Goal: Task Accomplishment & Management: Manage account settings

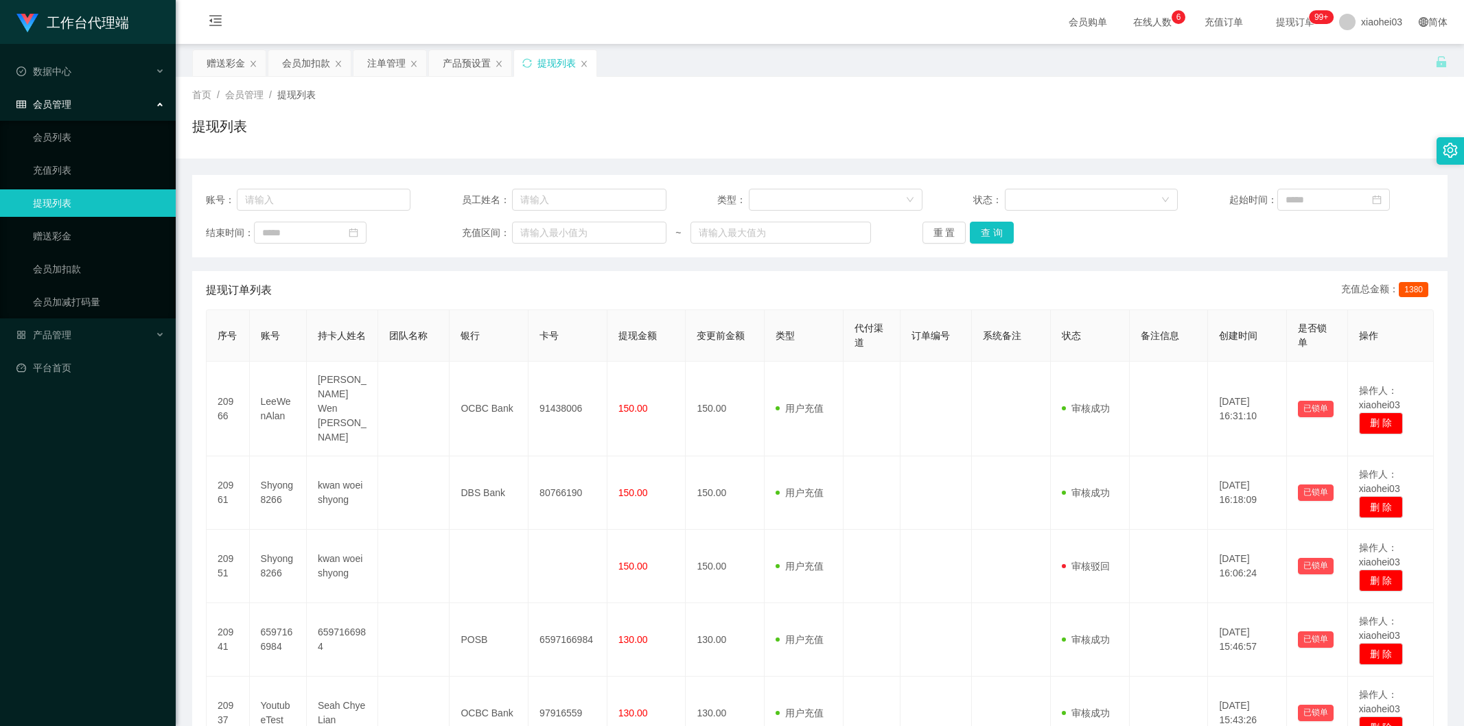
click at [393, 65] on div "注单管理" at bounding box center [386, 63] width 38 height 26
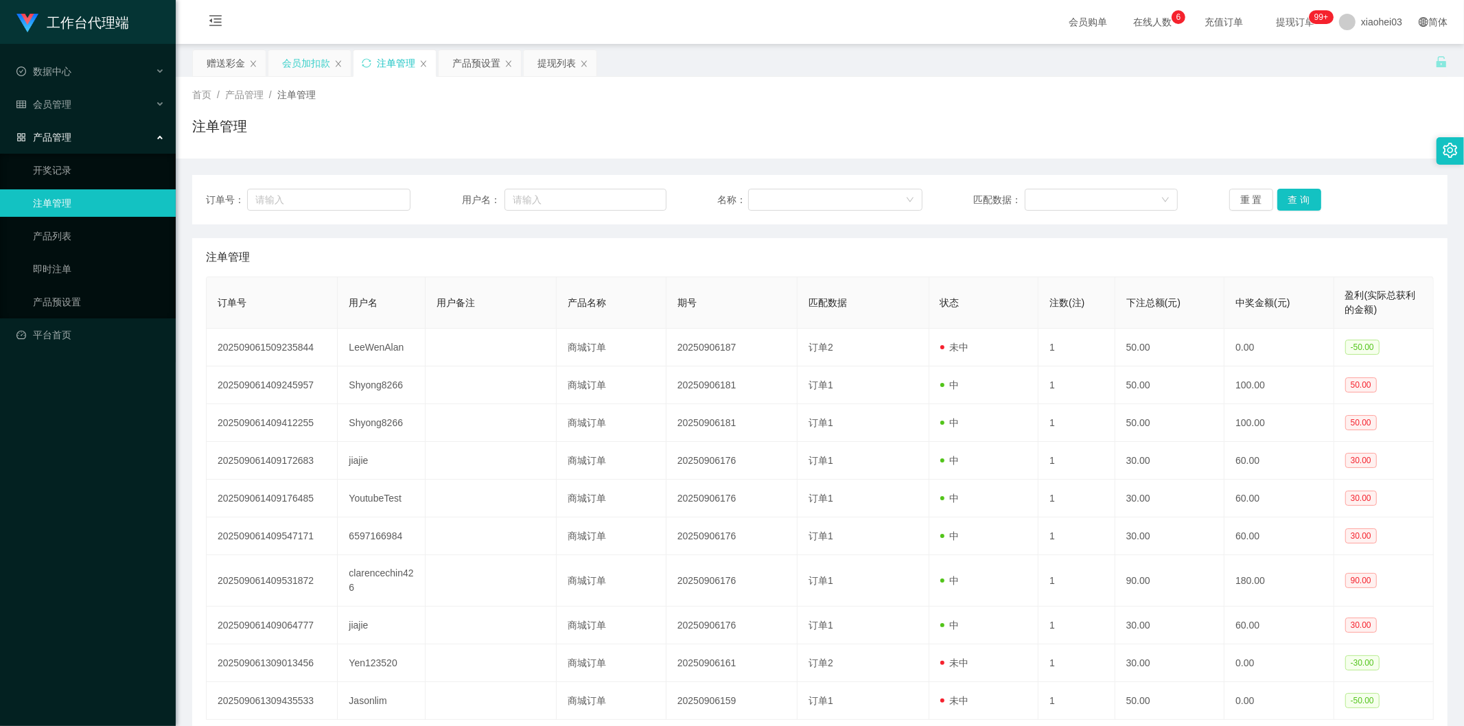
click at [303, 73] on div "会员加扣款" at bounding box center [306, 63] width 48 height 26
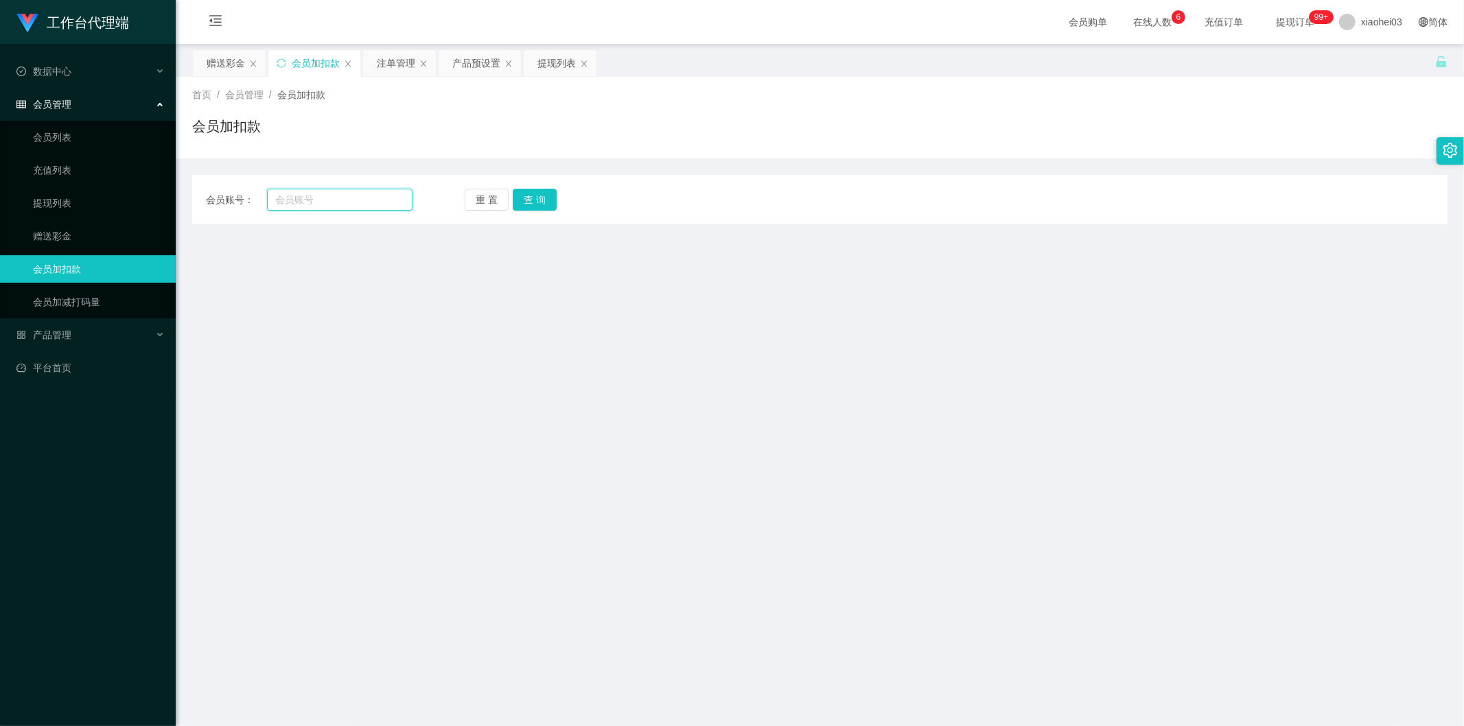
click at [312, 202] on input "text" at bounding box center [340, 200] width 146 height 22
paste input "Shyong8266"
type input "Shyong8266"
click at [524, 202] on button "查 询" at bounding box center [535, 200] width 44 height 22
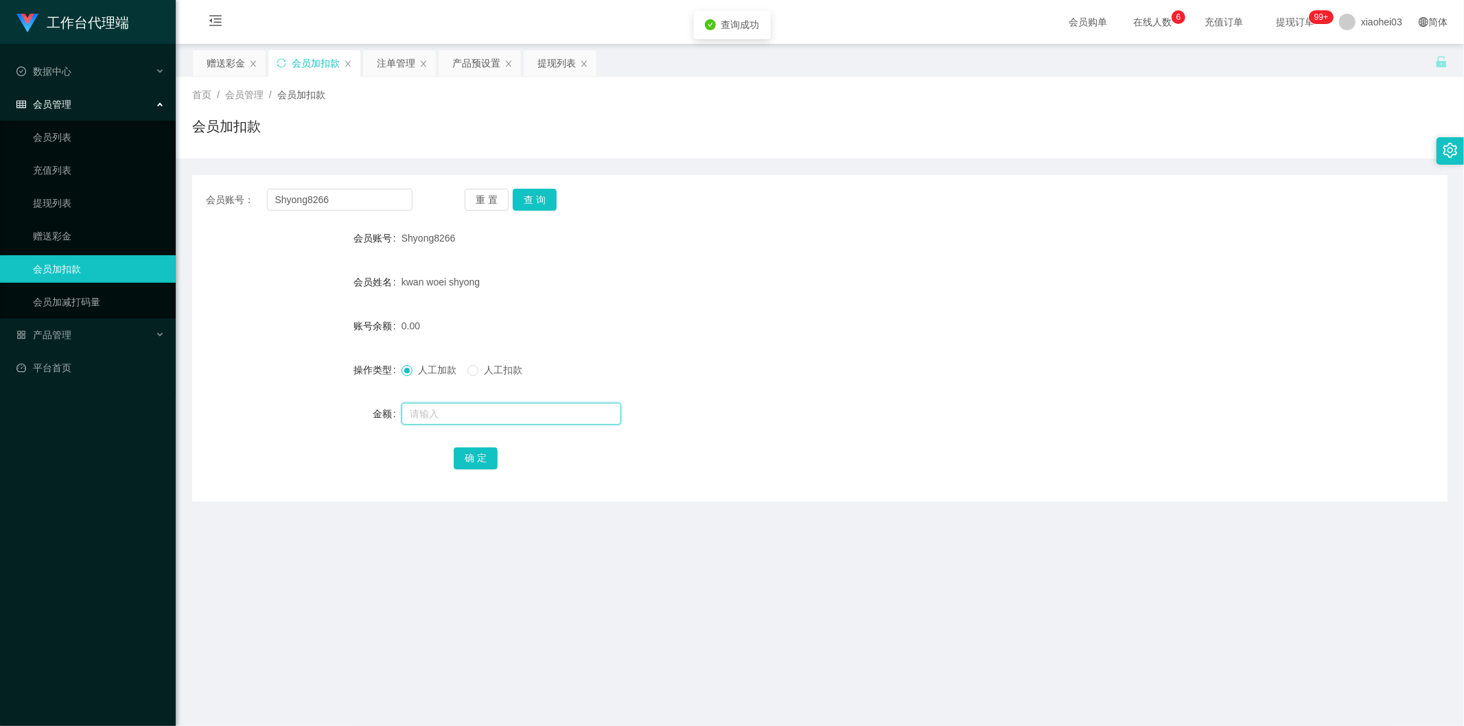
click at [463, 419] on input "text" at bounding box center [511, 414] width 220 height 22
type input "100"
click at [478, 455] on button "确 定" at bounding box center [476, 458] width 44 height 22
click at [886, 286] on div "kwan woei shyong" at bounding box center [767, 281] width 732 height 27
drag, startPoint x: 337, startPoint y: 200, endPoint x: 172, endPoint y: 194, distance: 164.8
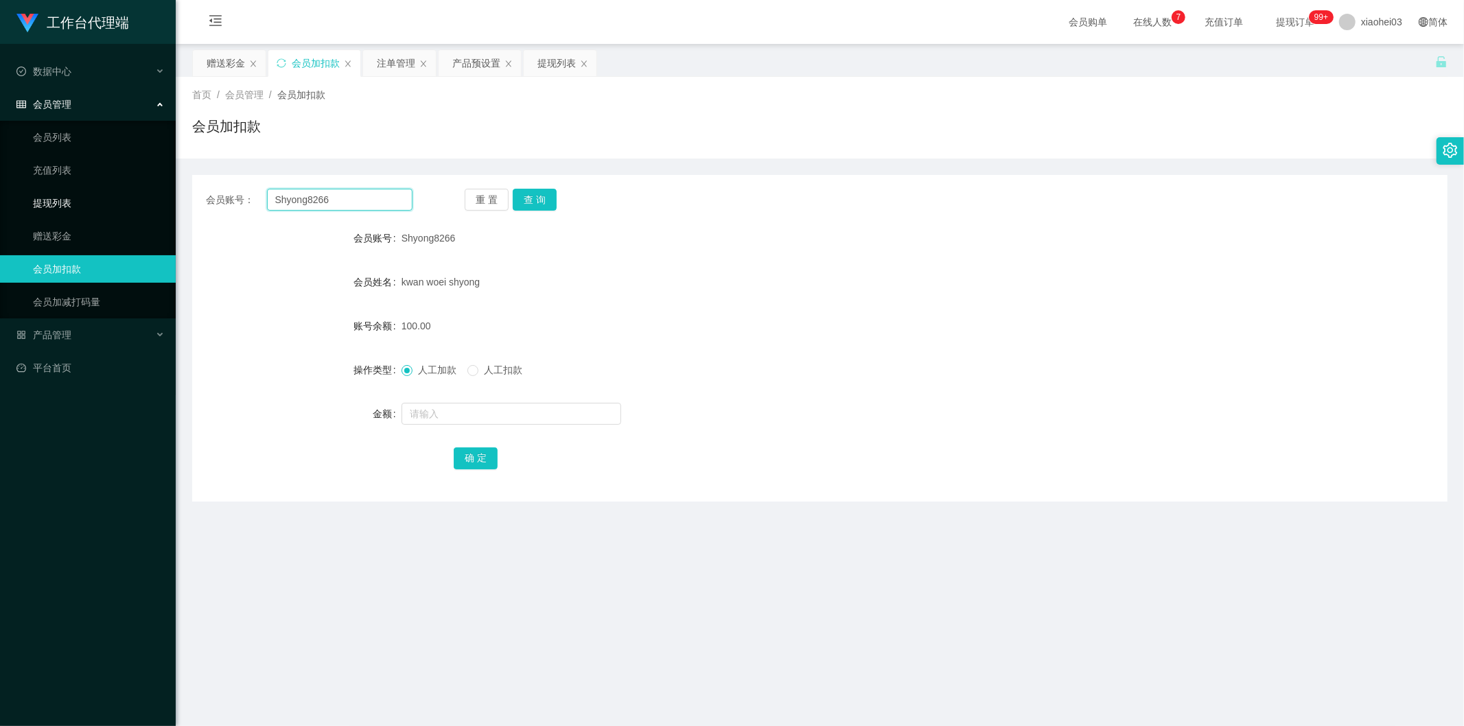
click at [199, 187] on div "会员账号： Shyong8266 重 置 查 询 会员账号 Shyong8266 会员姓名 kwan woei shyong 账号余额 100.00 操作类型…" at bounding box center [819, 338] width 1255 height 327
paste input "Jasonlim"
type input "Jasonlim"
click at [558, 204] on div "重 置 查 询" at bounding box center [568, 200] width 207 height 22
click at [539, 202] on button "查 询" at bounding box center [535, 200] width 44 height 22
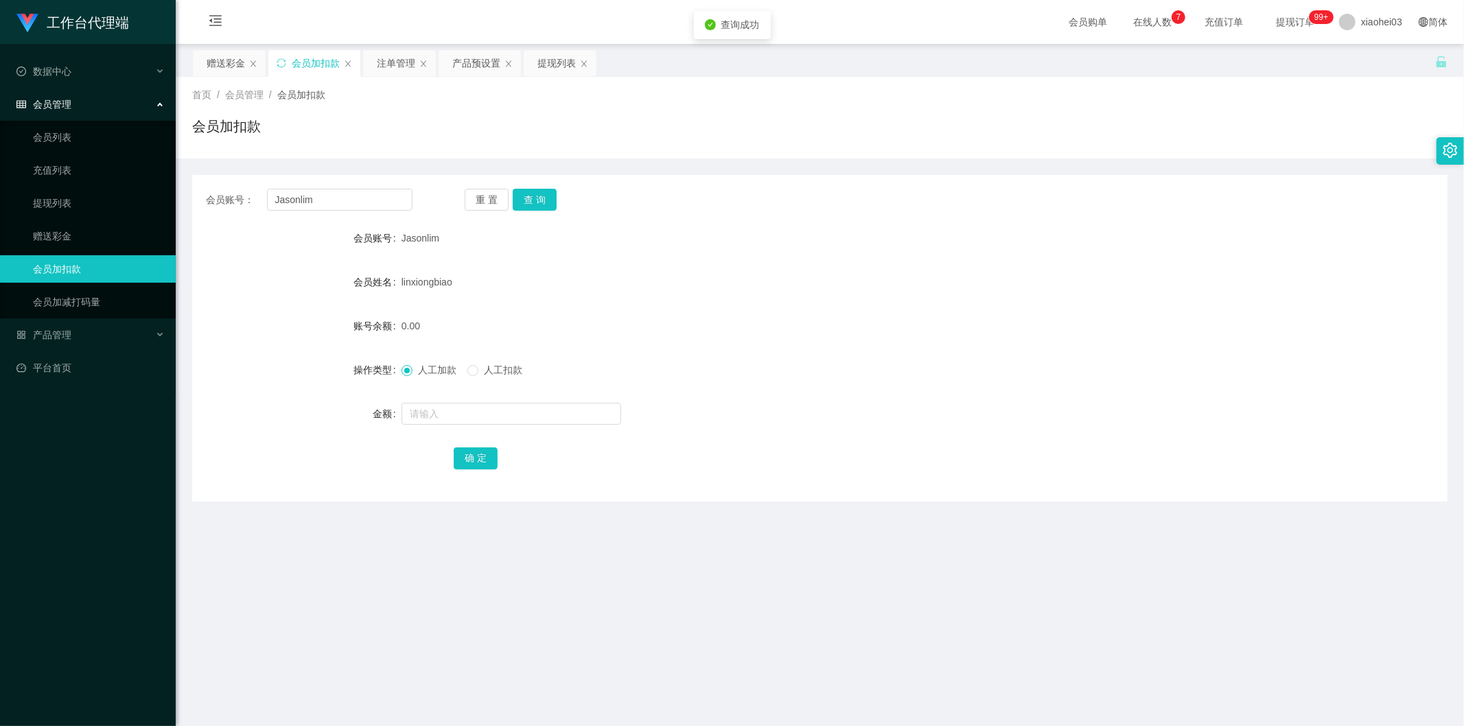
click at [503, 429] on form "会员账号 Jasonlim 会员姓名 linxiongbiao 账号余额 0.00 操作类型 人工加款 人工扣款 金额 确 定" at bounding box center [819, 347] width 1255 height 247
click at [522, 415] on input "text" at bounding box center [511, 414] width 220 height 22
type input "100"
click at [480, 452] on button "确 定" at bounding box center [476, 458] width 44 height 22
click at [878, 261] on form "会员账号 Jasonlim 会员姓名 linxiongbiao 账号余额 100.00 操作类型 人工加款 人工扣款 金额 确 定" at bounding box center [819, 347] width 1255 height 247
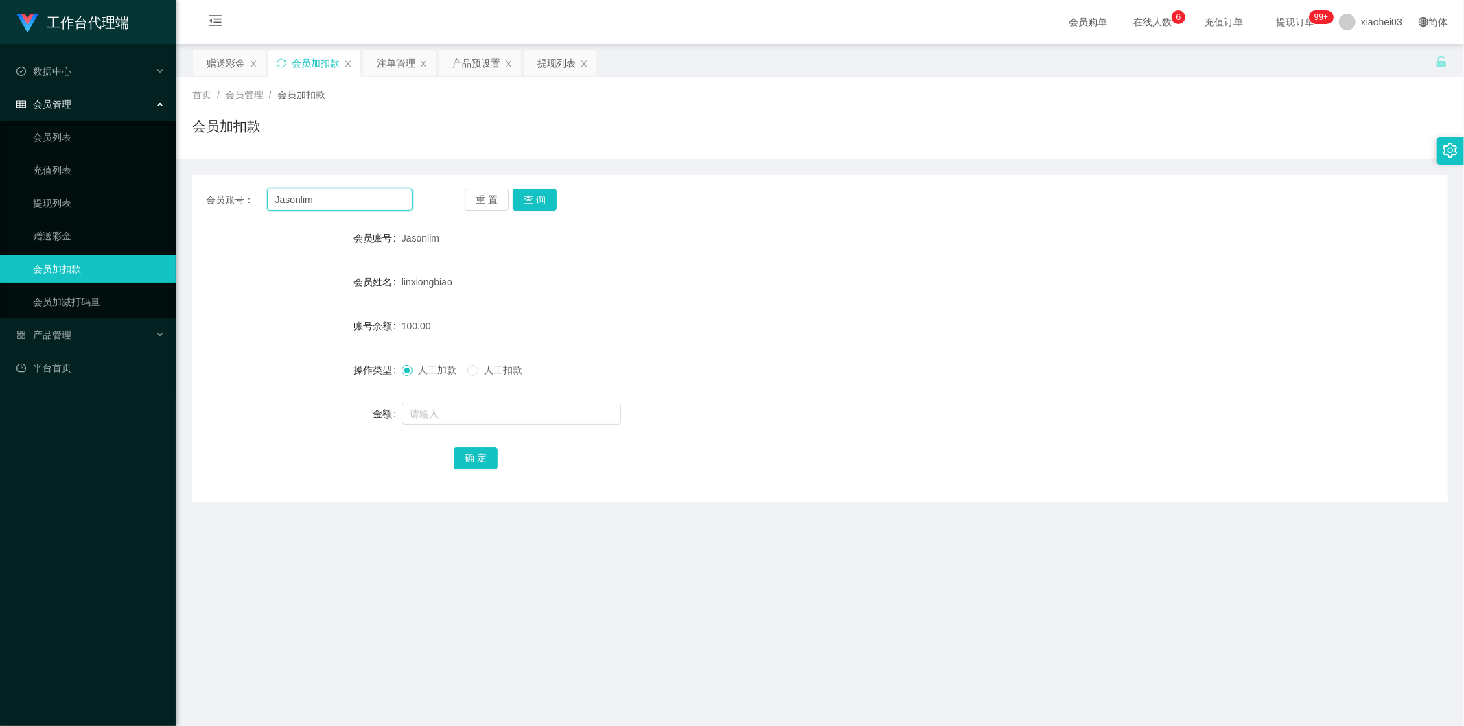
drag, startPoint x: 278, startPoint y: 188, endPoint x: 203, endPoint y: 187, distance: 74.8
click at [174, 181] on section "工作台代理端 数据中心 会员管理 会员列表 充值列表 提现列表 赠送彩金 会员加扣款 会员加减打码量 产品管理 开奖记录 注单管理 产品列表 即时注单 产品预…" at bounding box center [732, 527] width 1464 height 1055
paste input "evanyong153113"
type input "evanyong153113"
drag, startPoint x: 542, startPoint y: 198, endPoint x: 533, endPoint y: 209, distance: 15.1
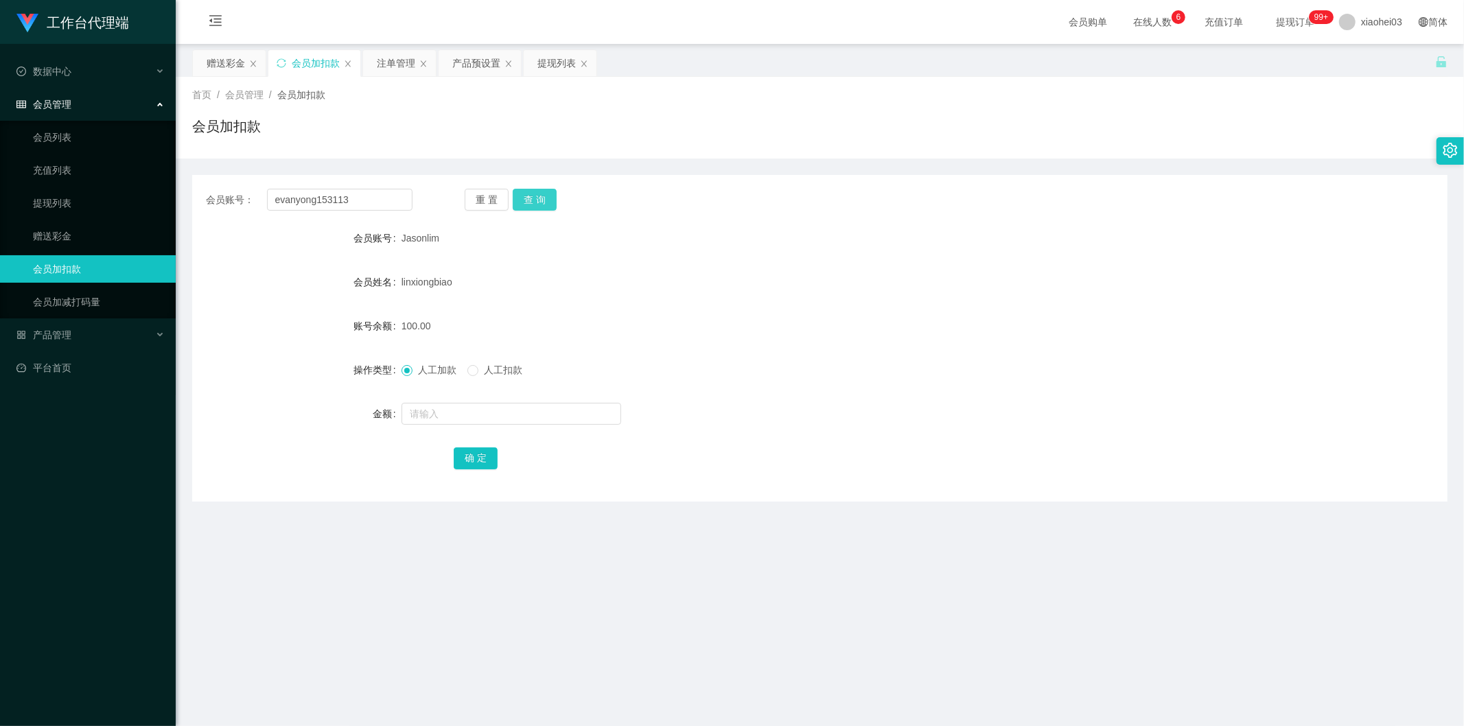
click at [542, 198] on button "查 询" at bounding box center [535, 200] width 44 height 22
click at [476, 422] on div at bounding box center [767, 413] width 732 height 27
click at [511, 415] on input "text" at bounding box center [511, 414] width 220 height 22
type input "100"
click at [474, 461] on button "确 定" at bounding box center [476, 458] width 44 height 22
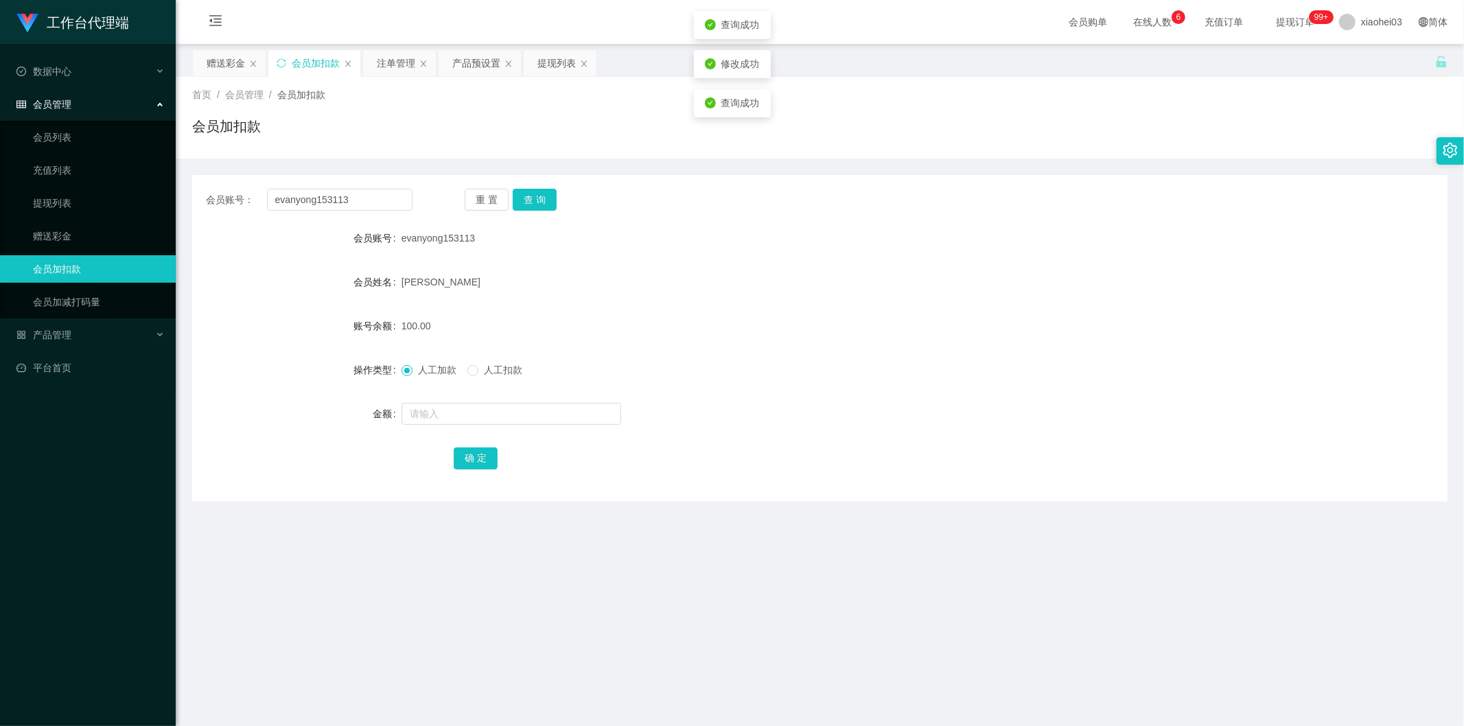
drag, startPoint x: 1143, startPoint y: 269, endPoint x: 1338, endPoint y: 67, distance: 281.5
click at [1151, 258] on form "会员账号 evanyong153113 会员姓名 Yong soon yean 账号余额 100.00 操作类型 人工加款 人工扣款 金额 确 定" at bounding box center [819, 347] width 1255 height 247
click at [412, 59] on div "注单管理" at bounding box center [396, 63] width 38 height 26
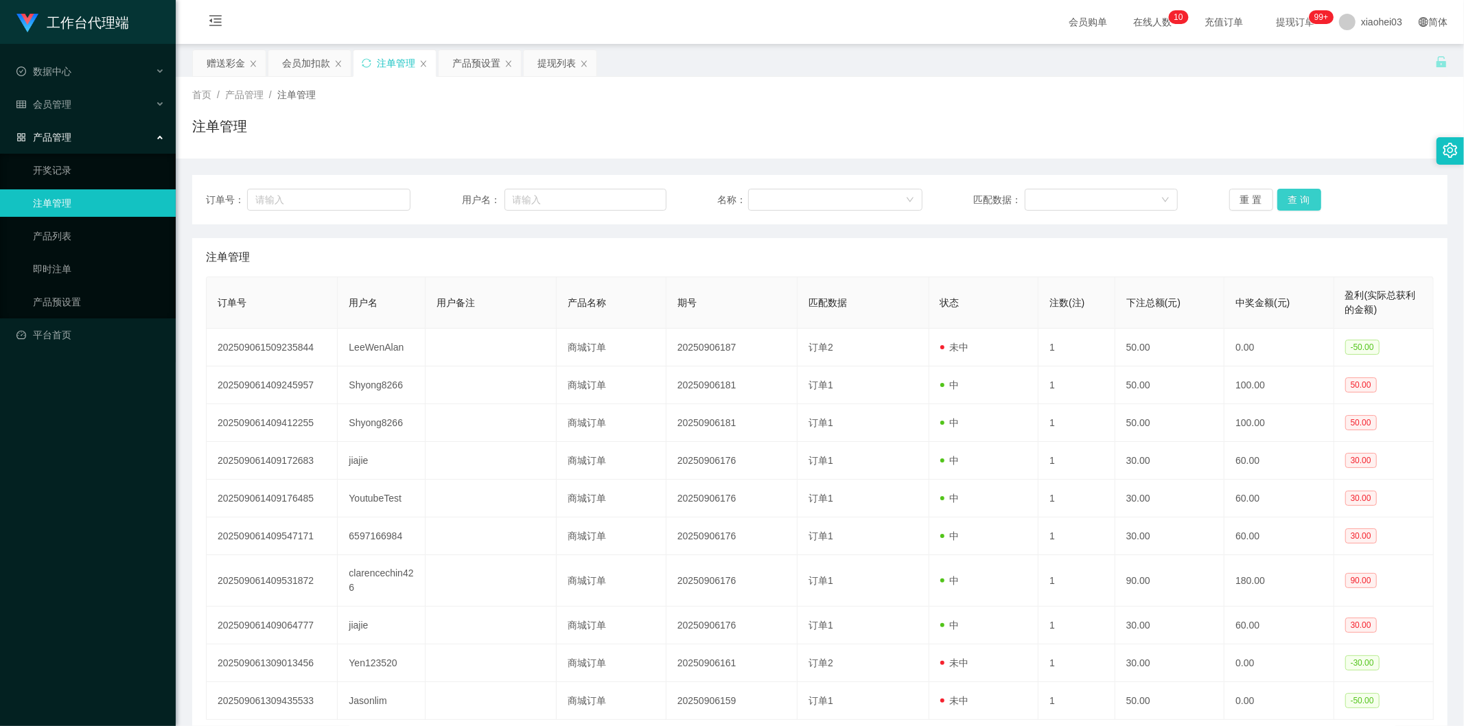
click at [1313, 207] on button "查 询" at bounding box center [1299, 200] width 44 height 22
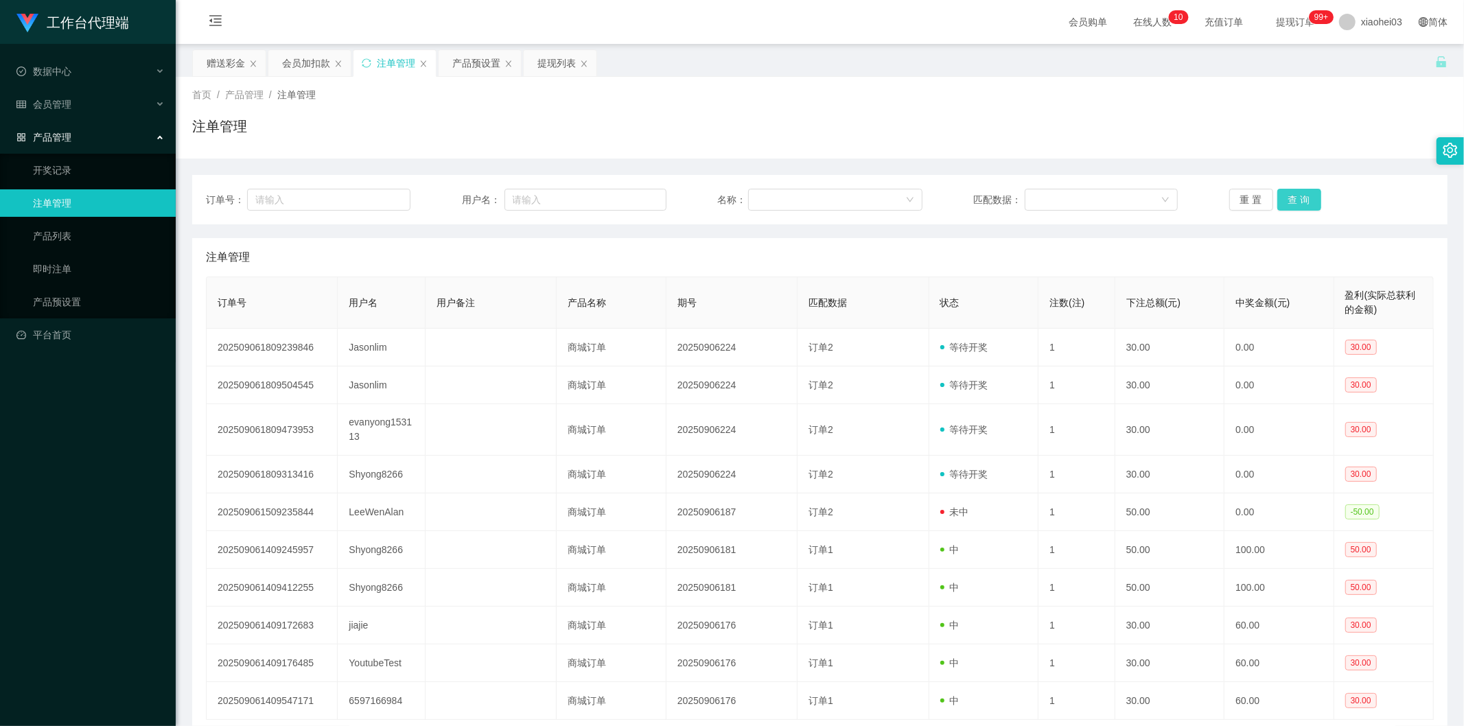
click at [1300, 200] on button "查 询" at bounding box center [1299, 200] width 44 height 22
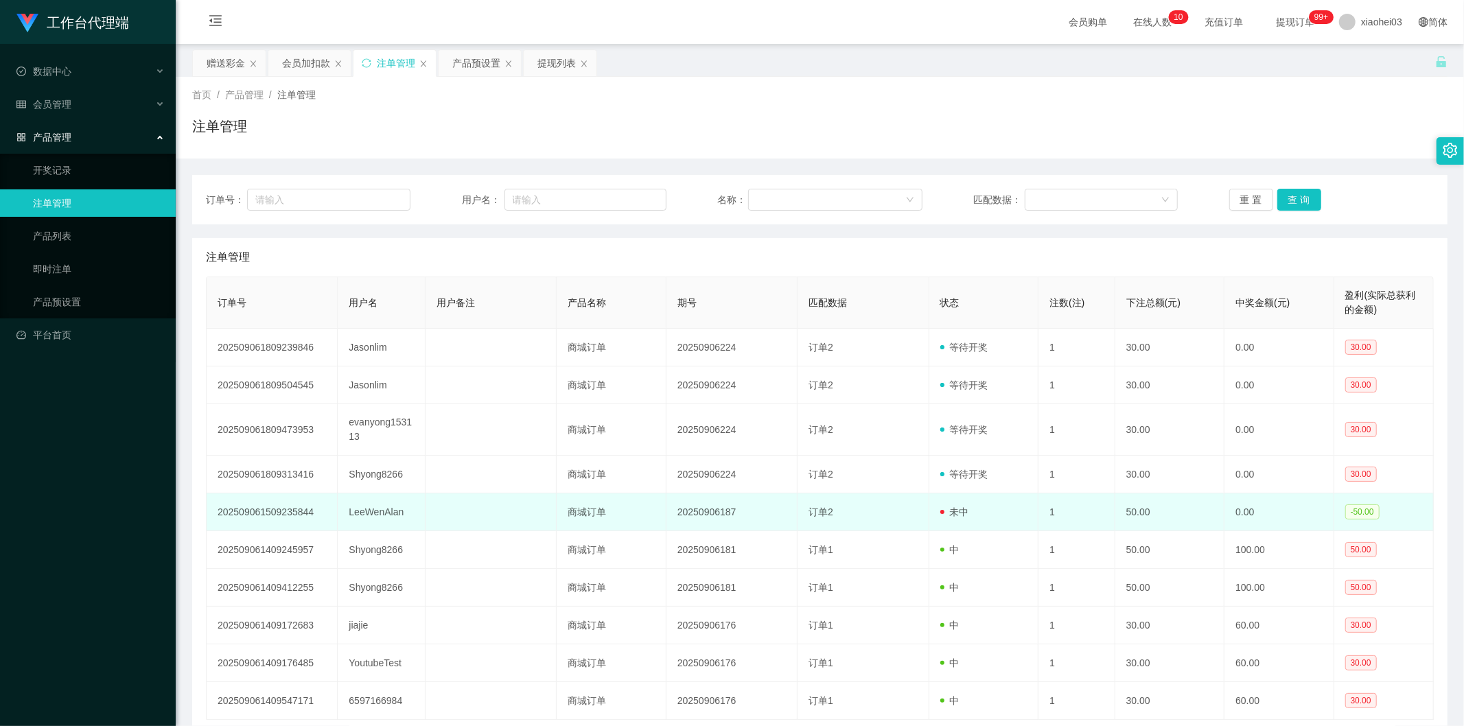
click at [364, 506] on td "LeeWenAlan" at bounding box center [382, 512] width 88 height 38
copy td "LeeWenAlan"
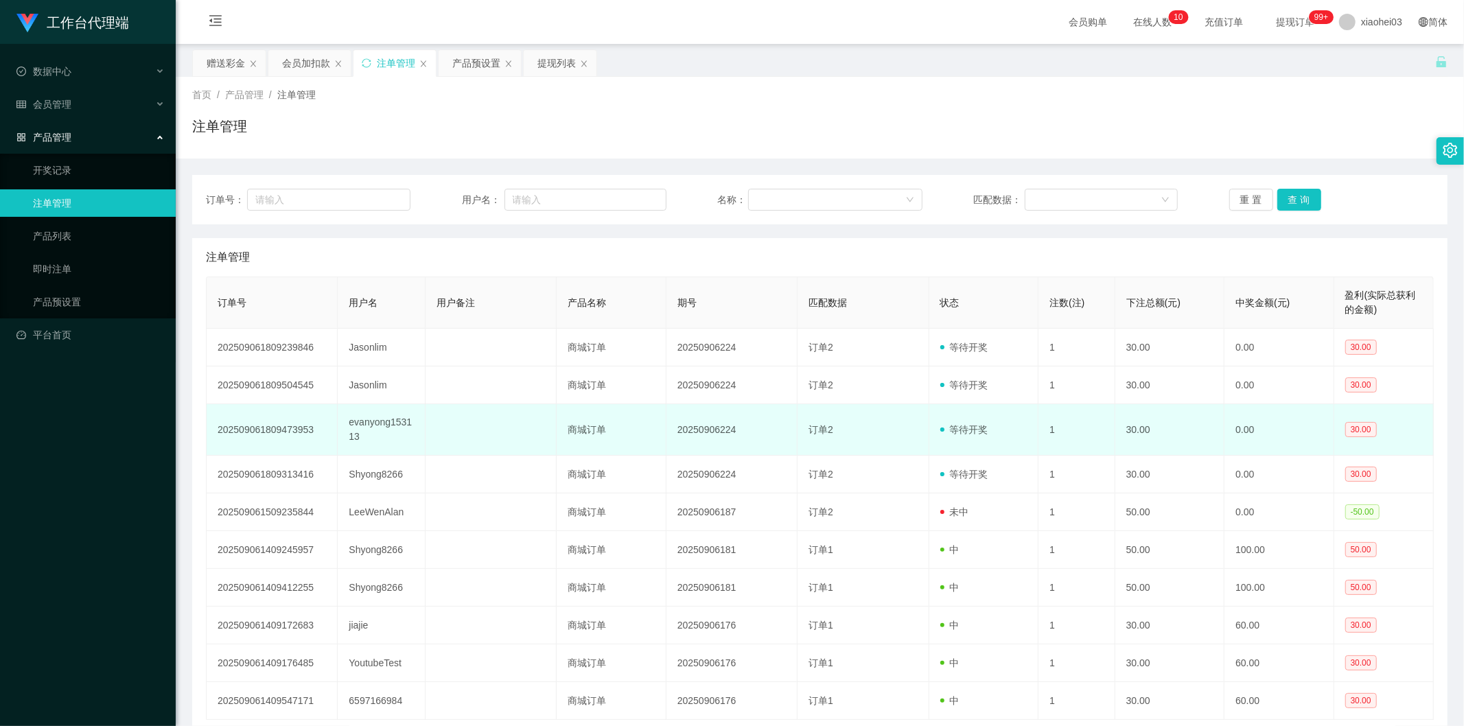
click at [909, 433] on td "订单2" at bounding box center [862, 429] width 131 height 51
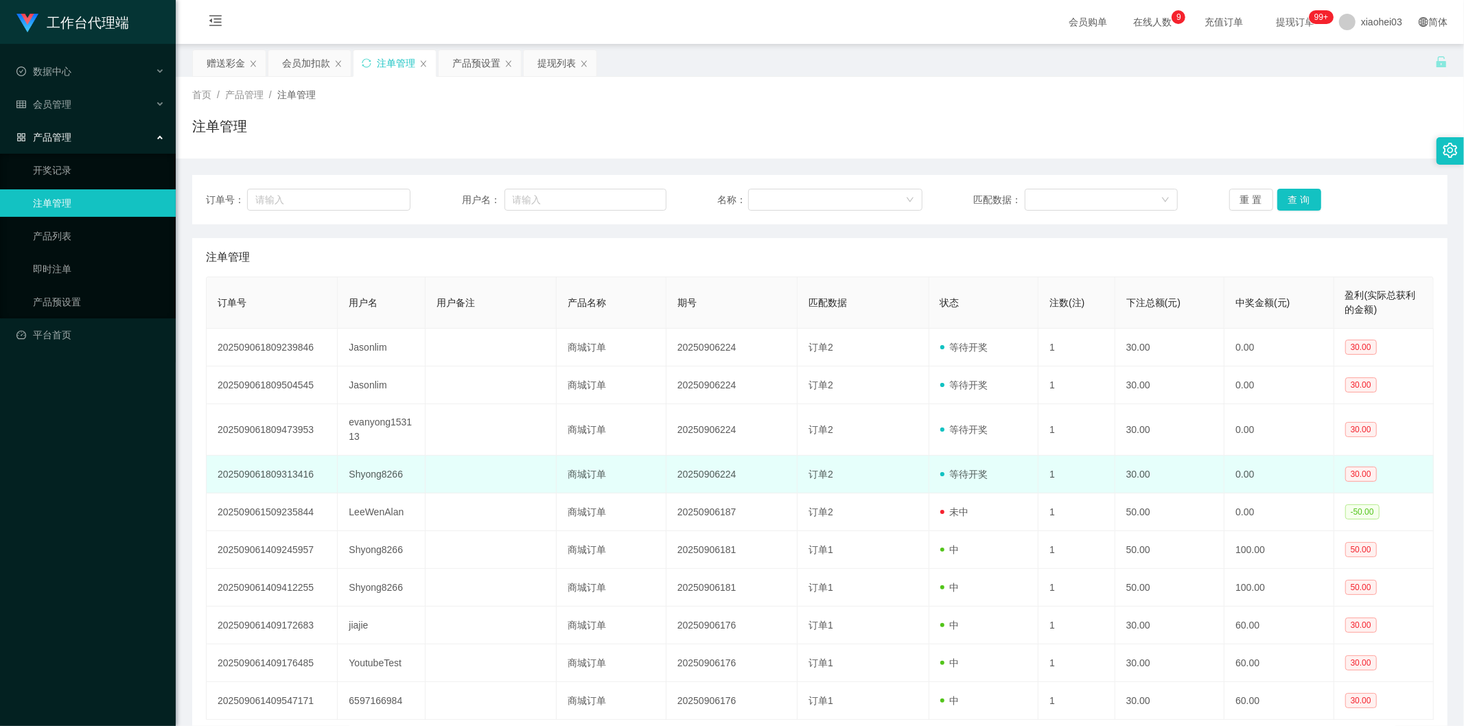
click at [841, 484] on td "订单2" at bounding box center [862, 475] width 131 height 38
click at [375, 471] on td "Shyong8266" at bounding box center [382, 475] width 88 height 38
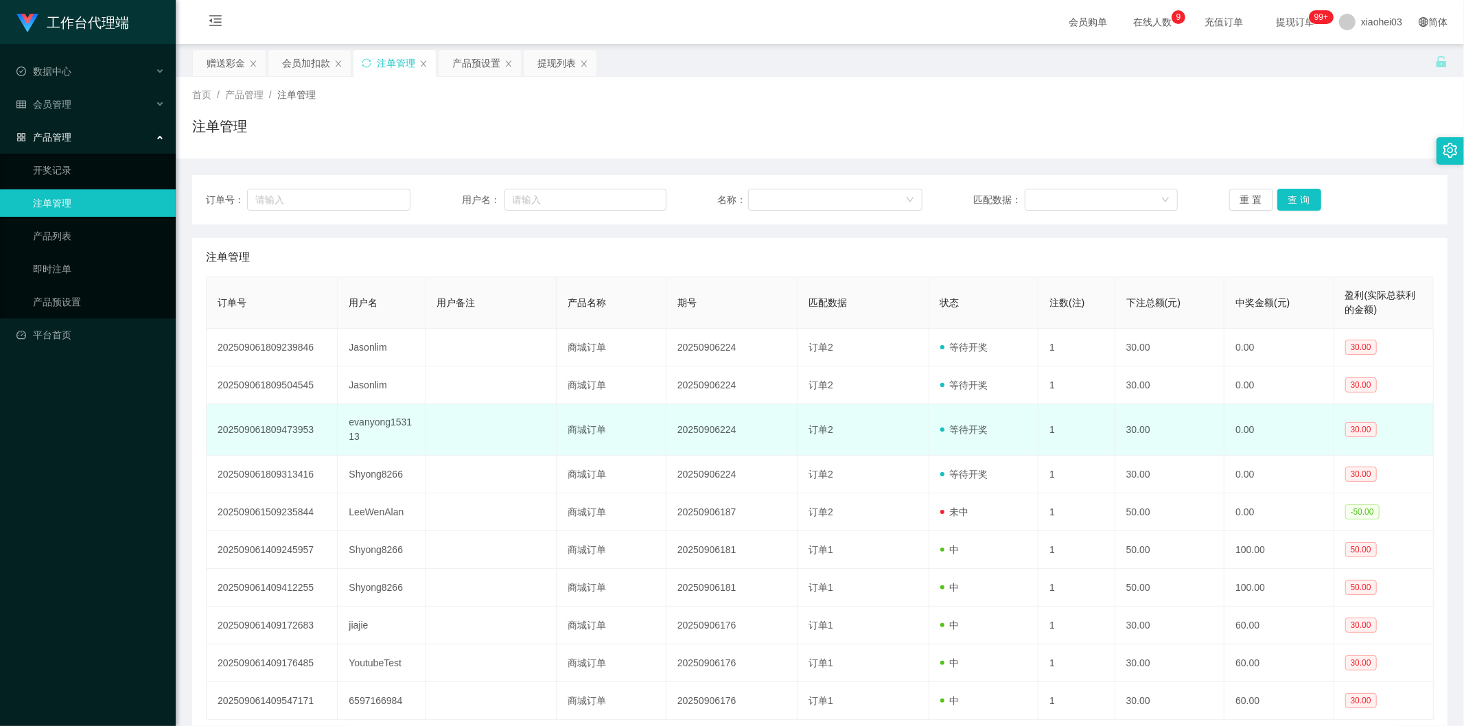
click at [395, 416] on td "evanyong153113" at bounding box center [382, 429] width 88 height 51
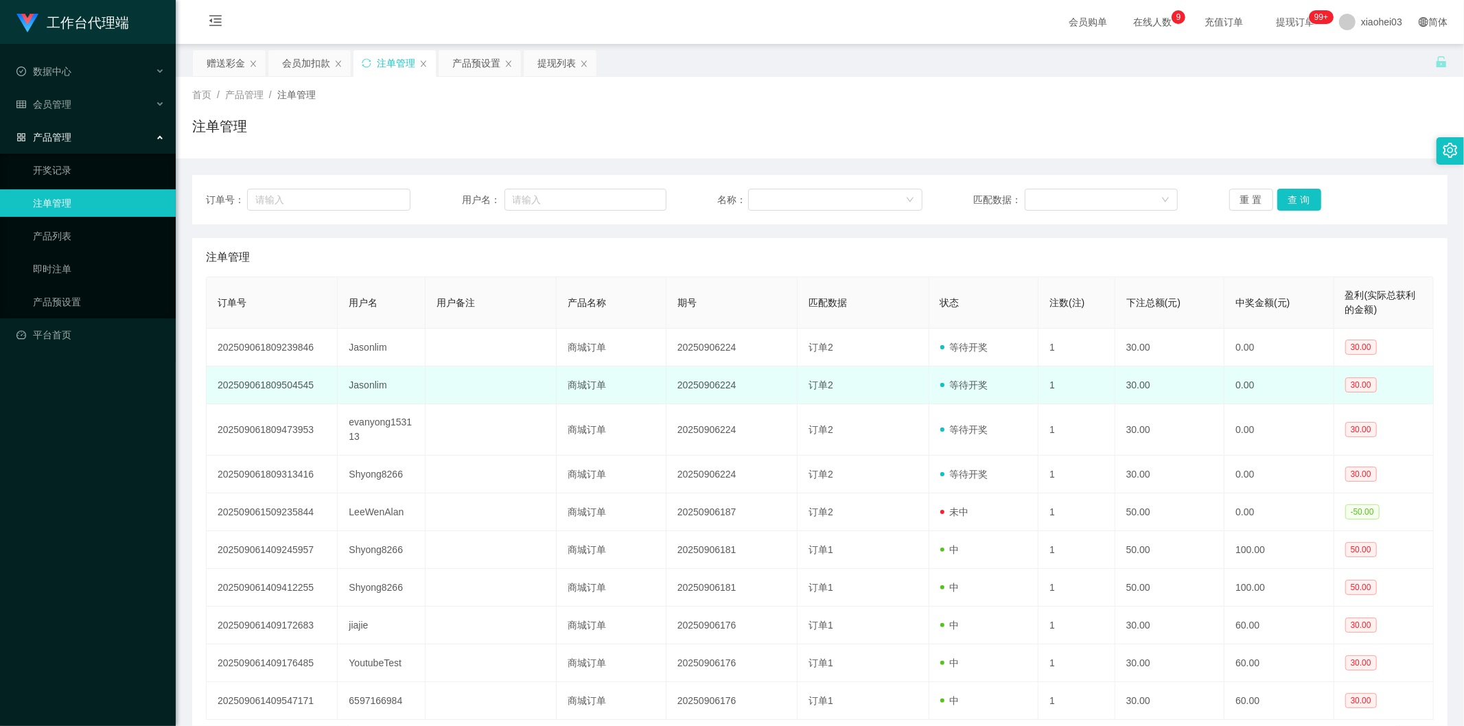
click at [359, 380] on td "Jasonlim" at bounding box center [382, 385] width 88 height 38
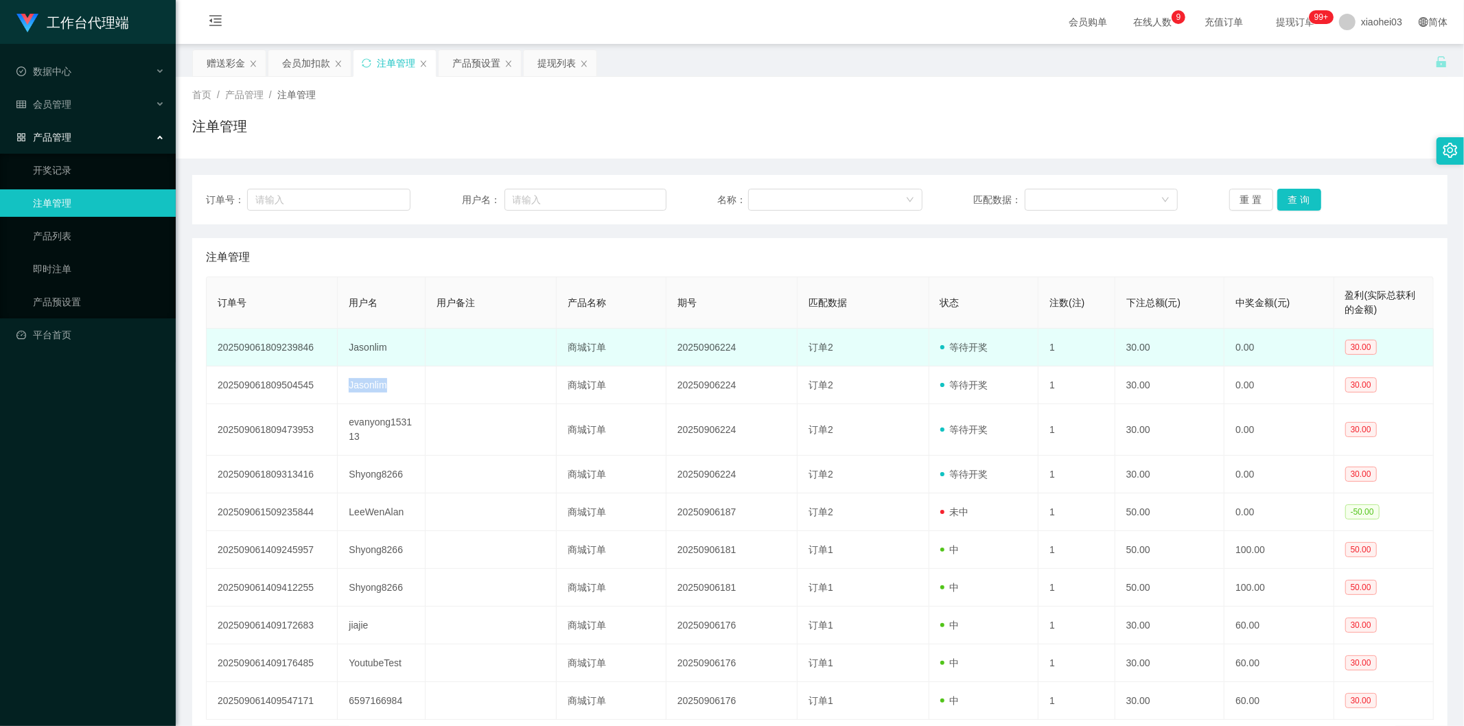
copy td "Jasonlim"
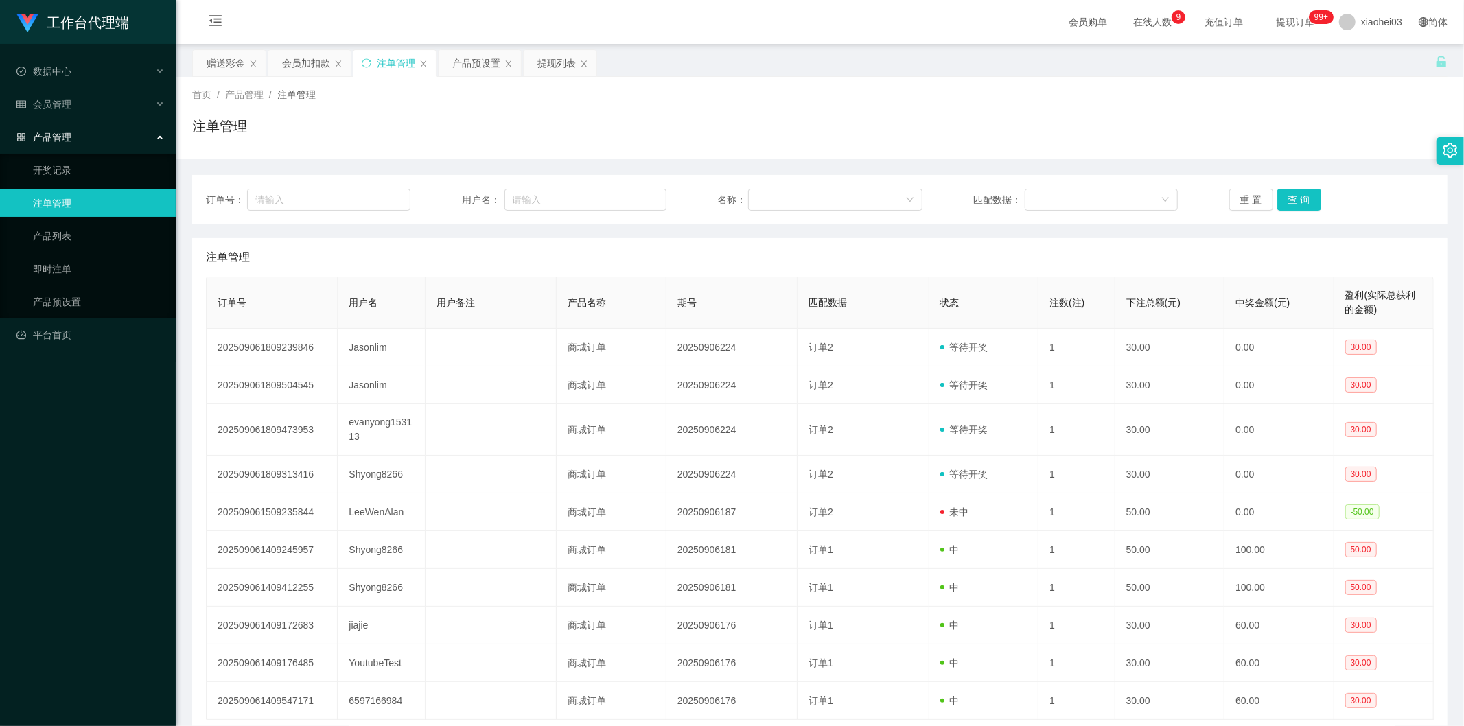
drag, startPoint x: 623, startPoint y: 287, endPoint x: 550, endPoint y: 225, distance: 95.9
click at [603, 273] on div "注单管理 订单号 用户名 用户备注 产品名称 期号 匹配数据 状态 注数(注) 下注总额(元) 中奖金额(元) 盈利(实际总获利的金额) 2025090618…" at bounding box center [819, 501] width 1255 height 526
click at [305, 50] on div "会员加扣款" at bounding box center [306, 63] width 48 height 26
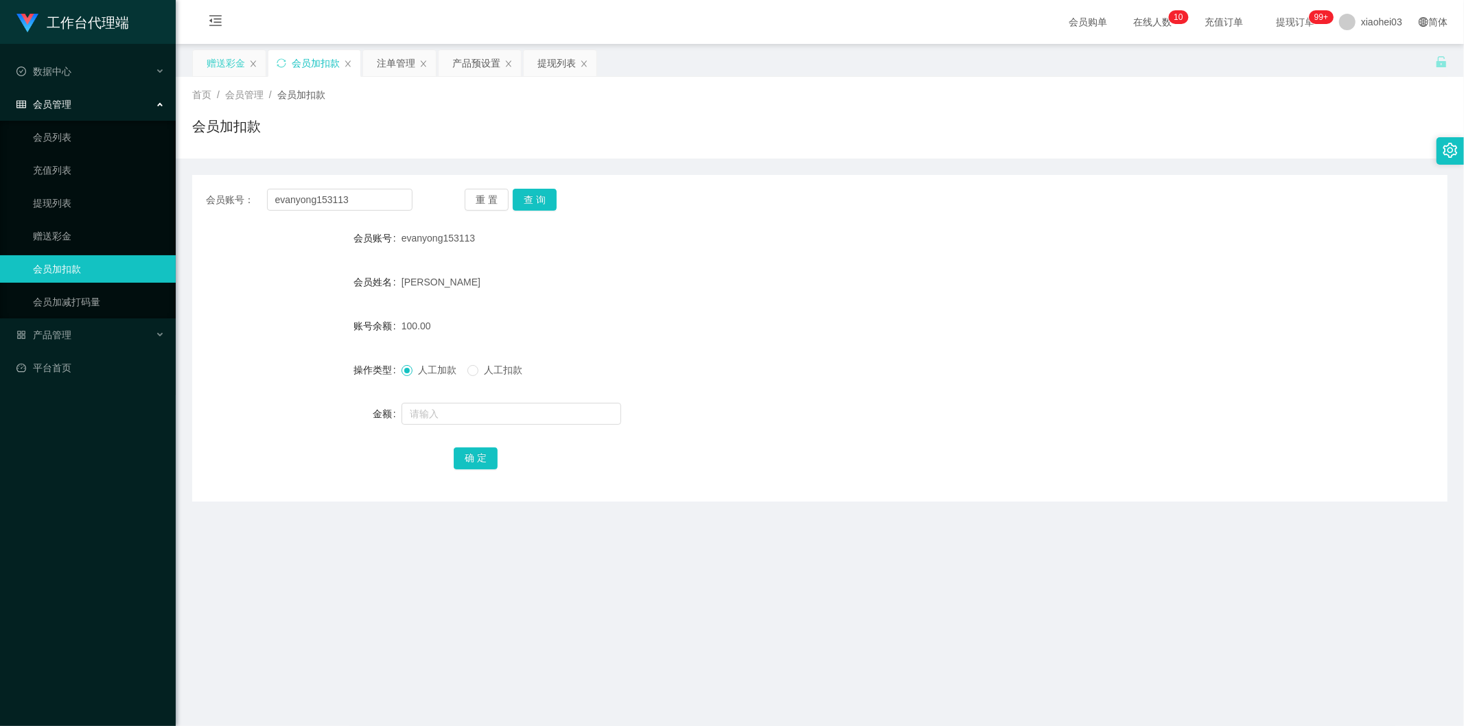
click at [228, 56] on div "赠送彩金" at bounding box center [226, 63] width 38 height 26
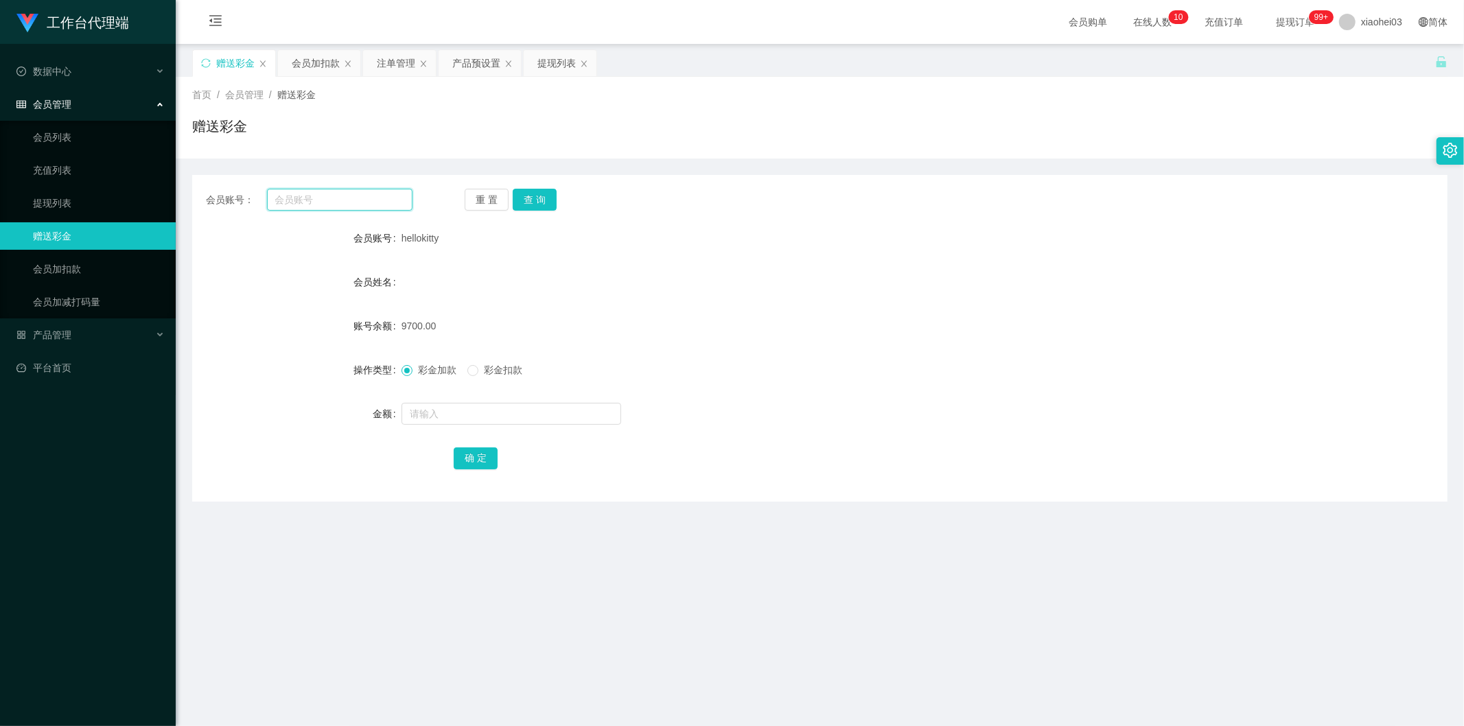
drag, startPoint x: 316, startPoint y: 198, endPoint x: 339, endPoint y: 196, distance: 22.7
click at [316, 197] on input "text" at bounding box center [340, 200] width 146 height 22
paste input "Jasonlim"
type input "Jasonlim"
click at [539, 195] on button "查 询" at bounding box center [535, 200] width 44 height 22
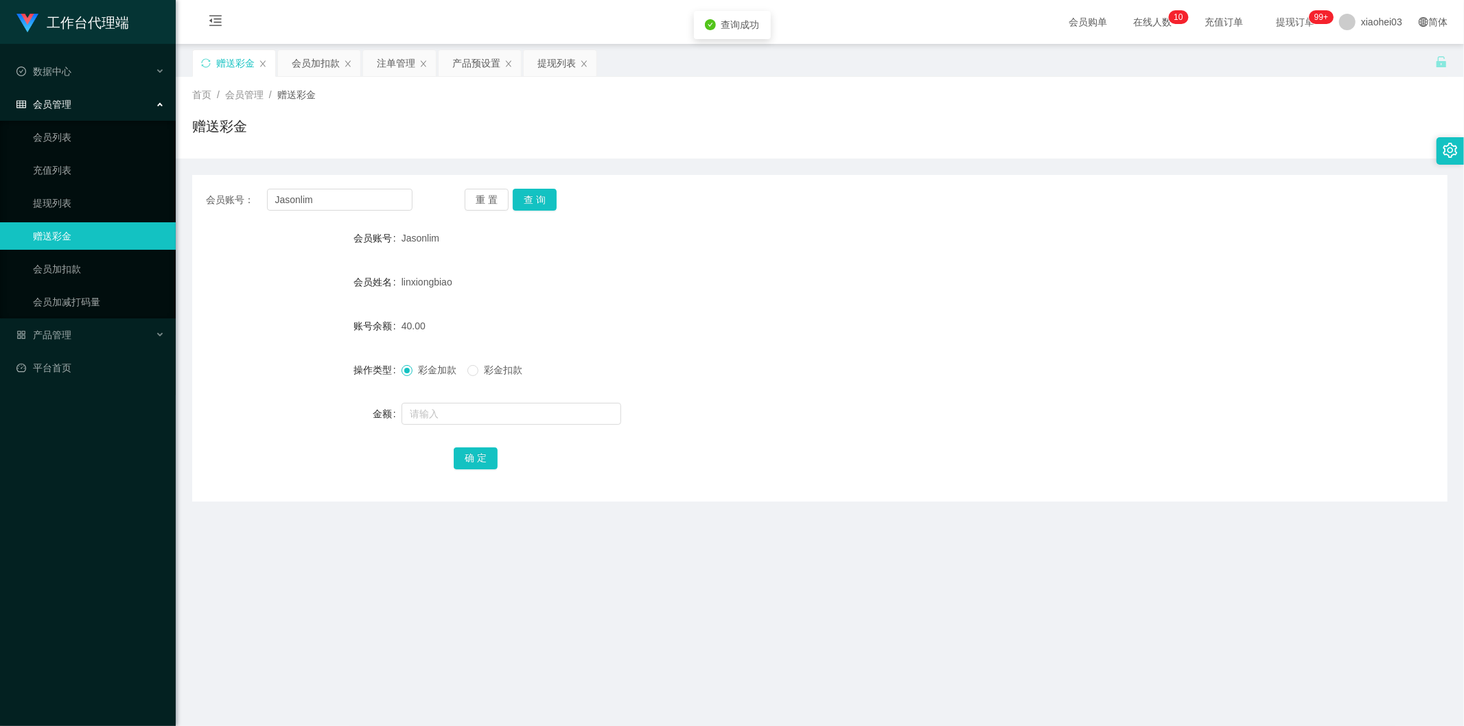
click at [504, 373] on span "彩金扣款" at bounding box center [502, 369] width 49 height 11
click at [506, 416] on input "text" at bounding box center [511, 414] width 220 height 22
type input "30"
click at [489, 456] on button "确 定" at bounding box center [476, 458] width 44 height 22
click at [858, 328] on div "10.00" at bounding box center [767, 325] width 732 height 27
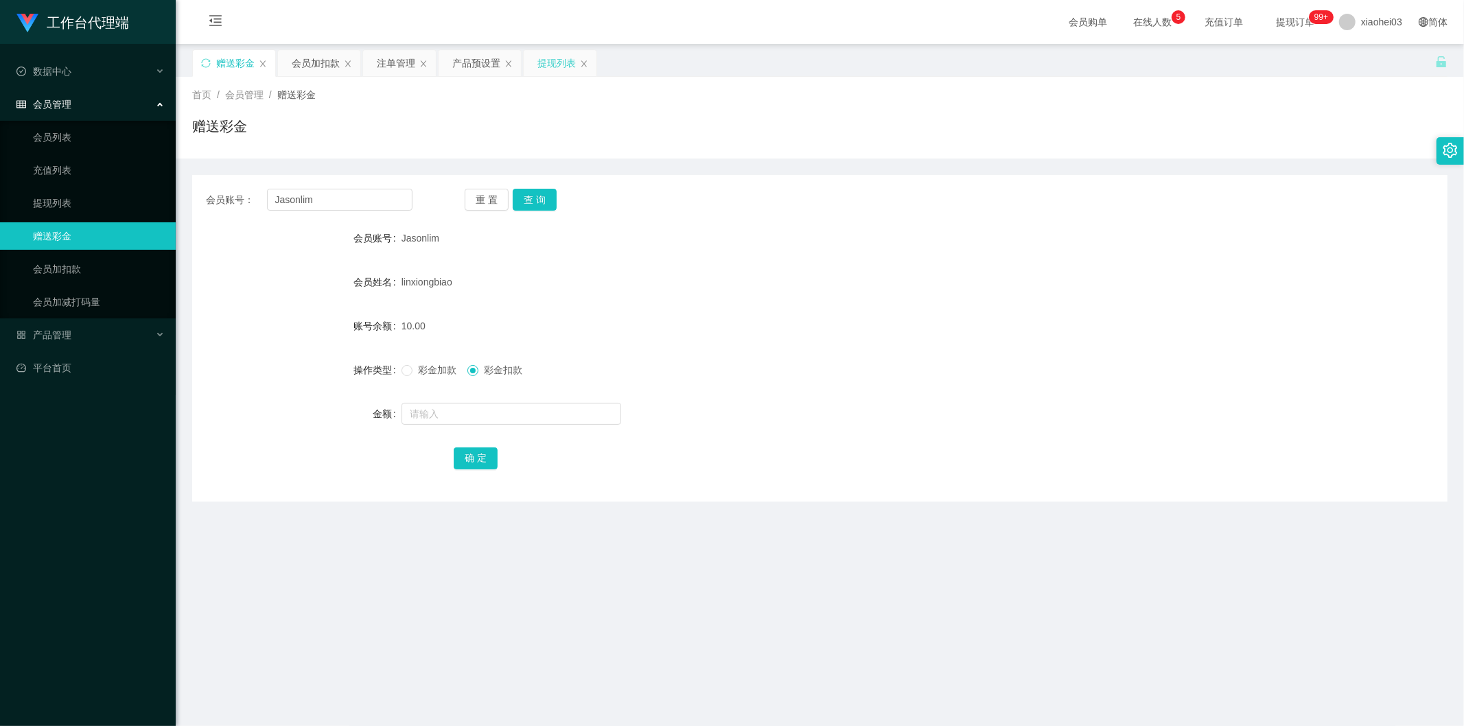
drag, startPoint x: 530, startPoint y: 50, endPoint x: 539, endPoint y: 62, distance: 15.2
click at [532, 59] on div "提现列表" at bounding box center [560, 63] width 73 height 26
click at [539, 62] on div "提现列表" at bounding box center [556, 63] width 38 height 26
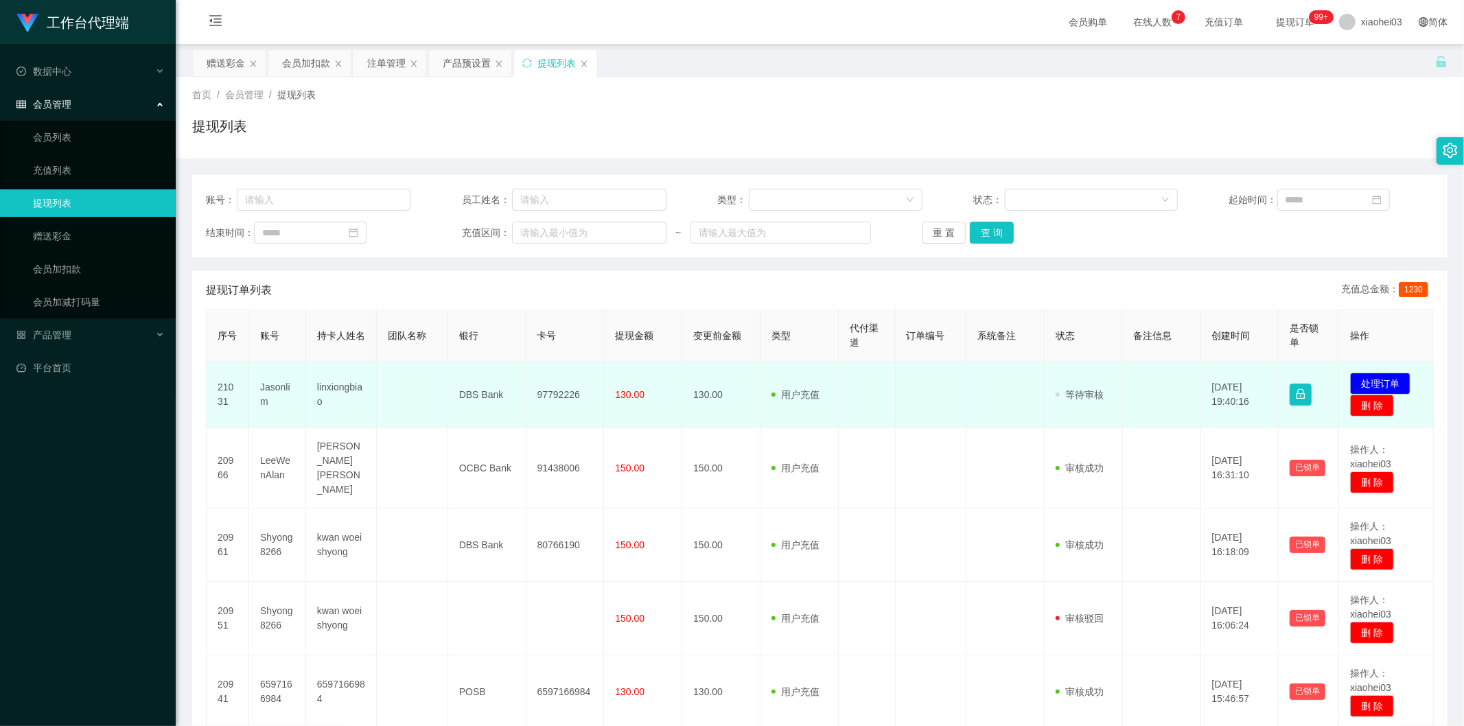
click at [544, 395] on td "97792226" at bounding box center [565, 395] width 78 height 67
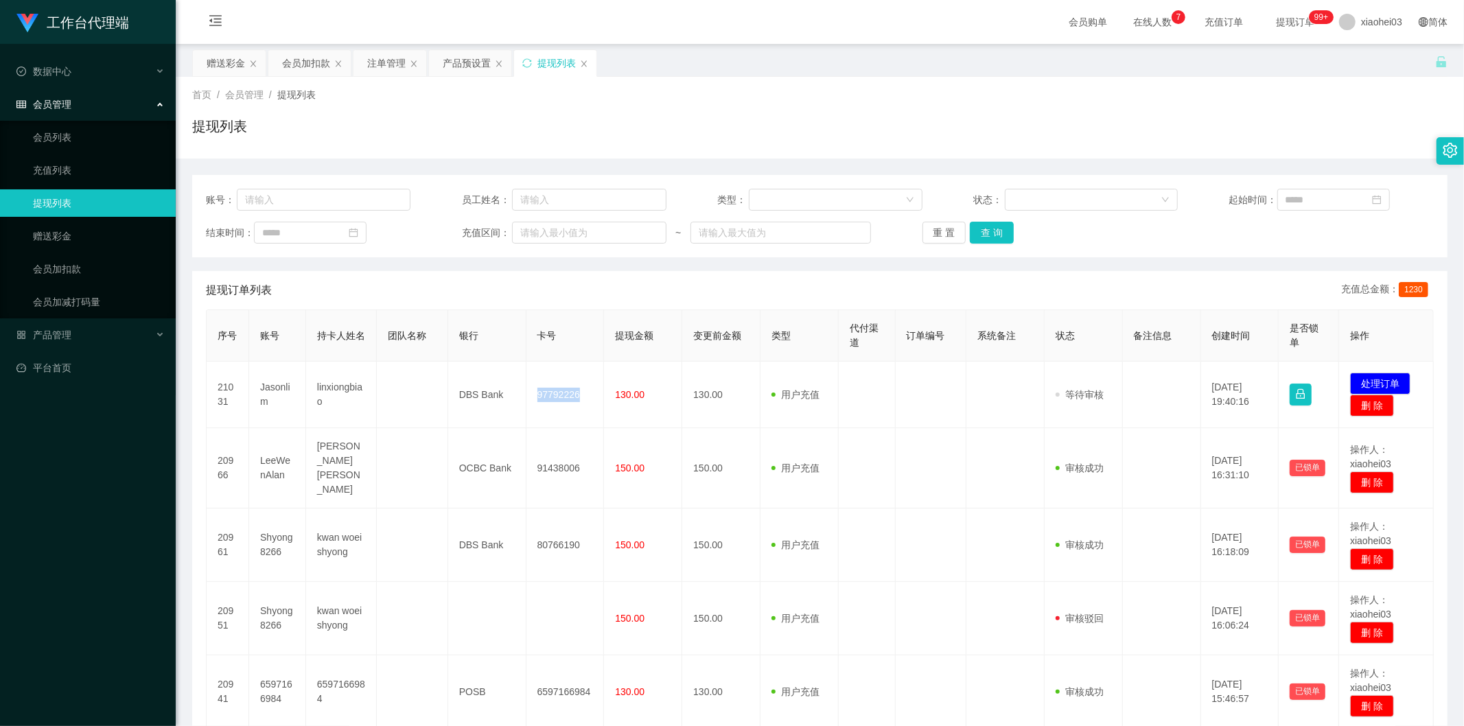
copy td "97792226"
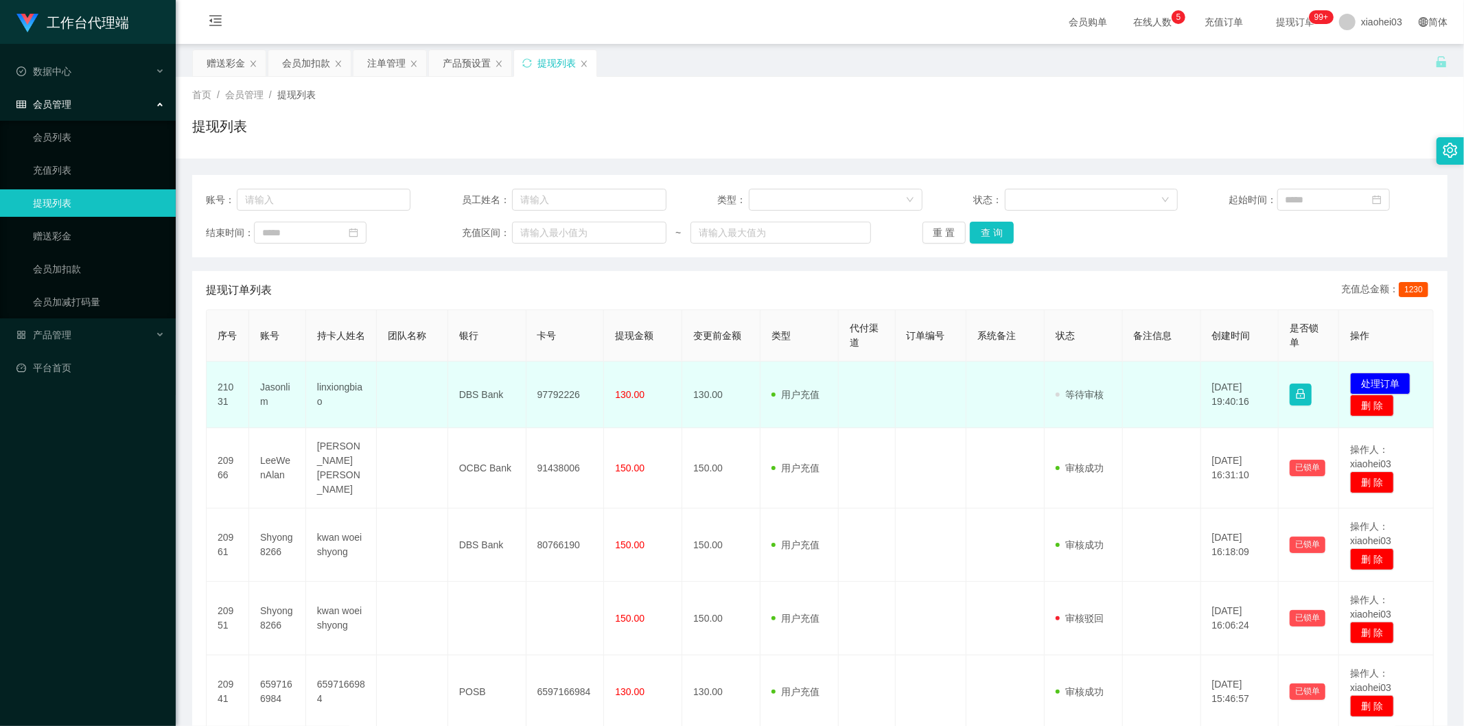
click at [697, 403] on td "130.00" at bounding box center [721, 395] width 78 height 67
click at [560, 386] on td "97792226" at bounding box center [565, 395] width 78 height 67
click at [545, 398] on td "97792226" at bounding box center [565, 395] width 78 height 67
click at [542, 397] on td "97792226" at bounding box center [565, 395] width 78 height 67
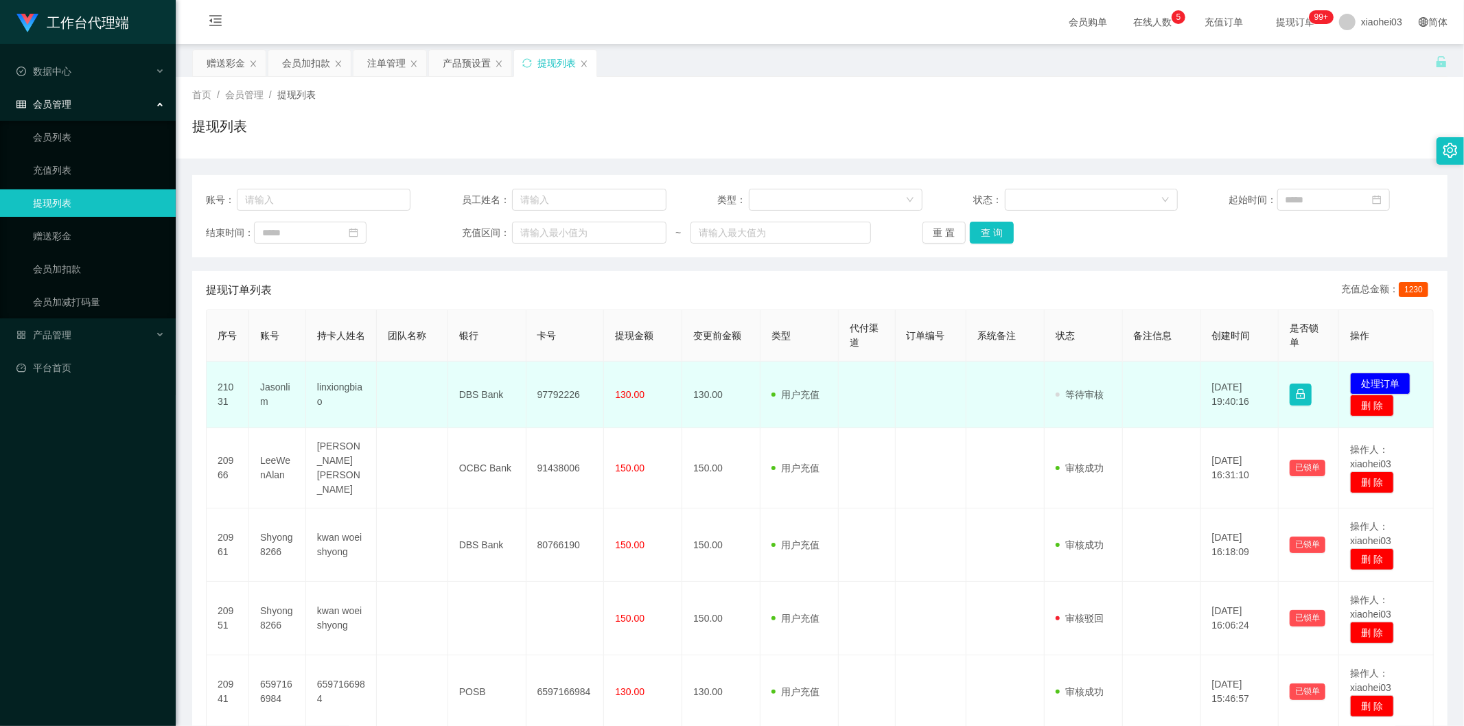
click at [556, 399] on td "97792226" at bounding box center [565, 395] width 78 height 67
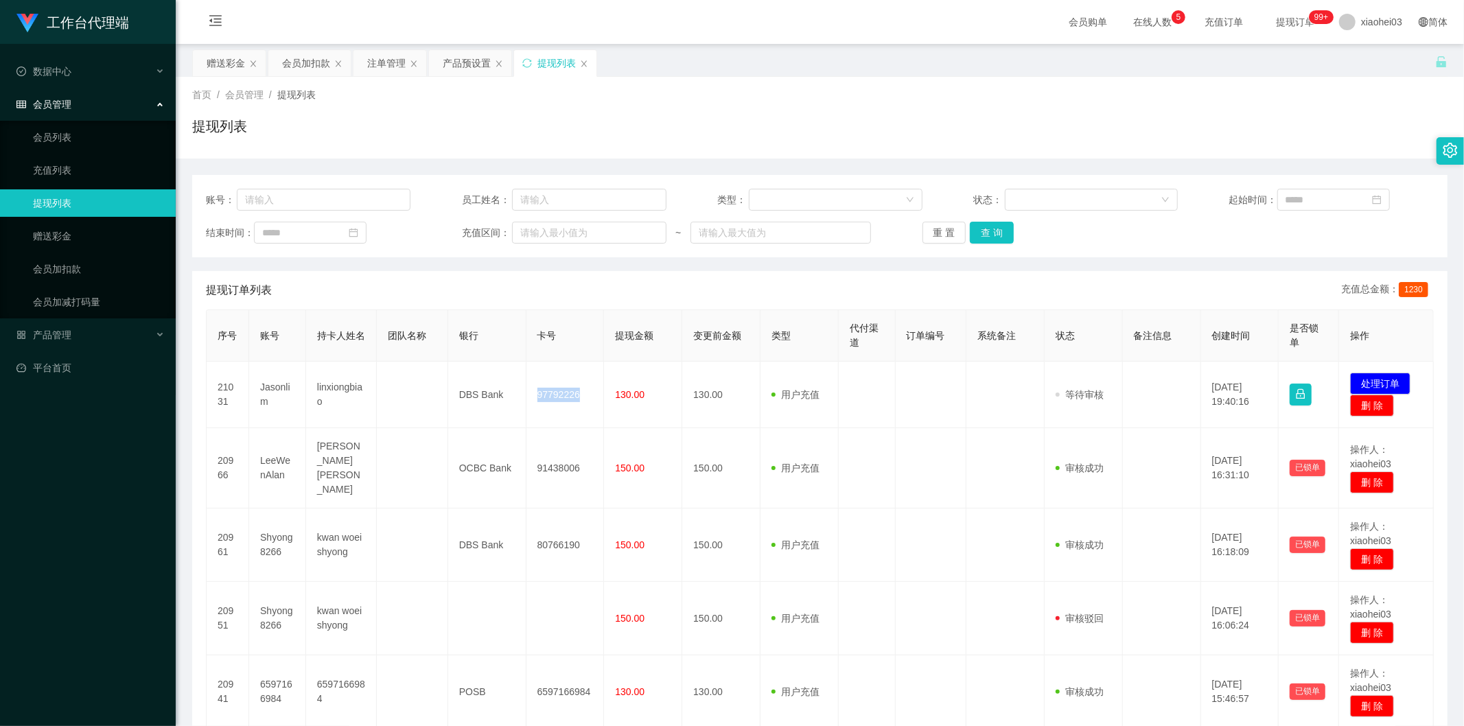
copy td "97792226"
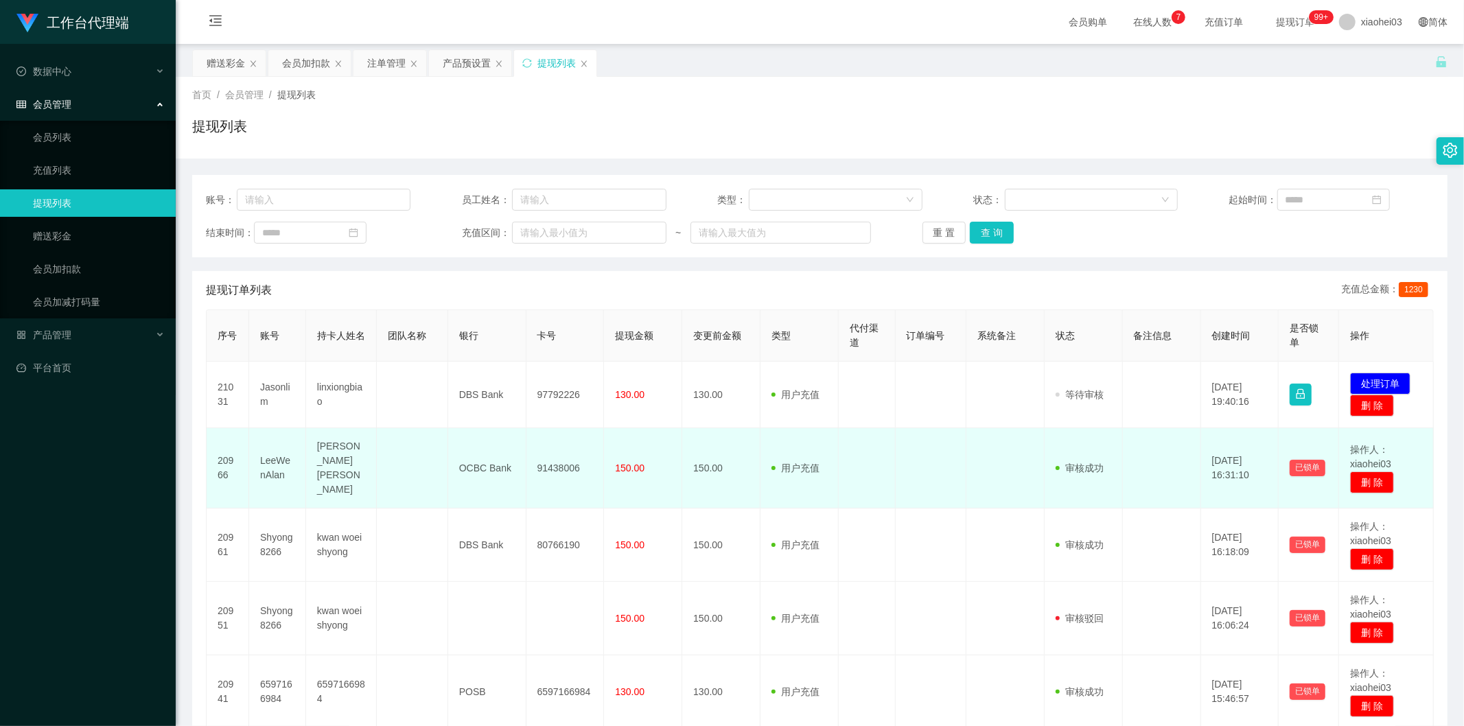
click at [760, 483] on td "用户充值 人工扣款" at bounding box center [799, 468] width 78 height 80
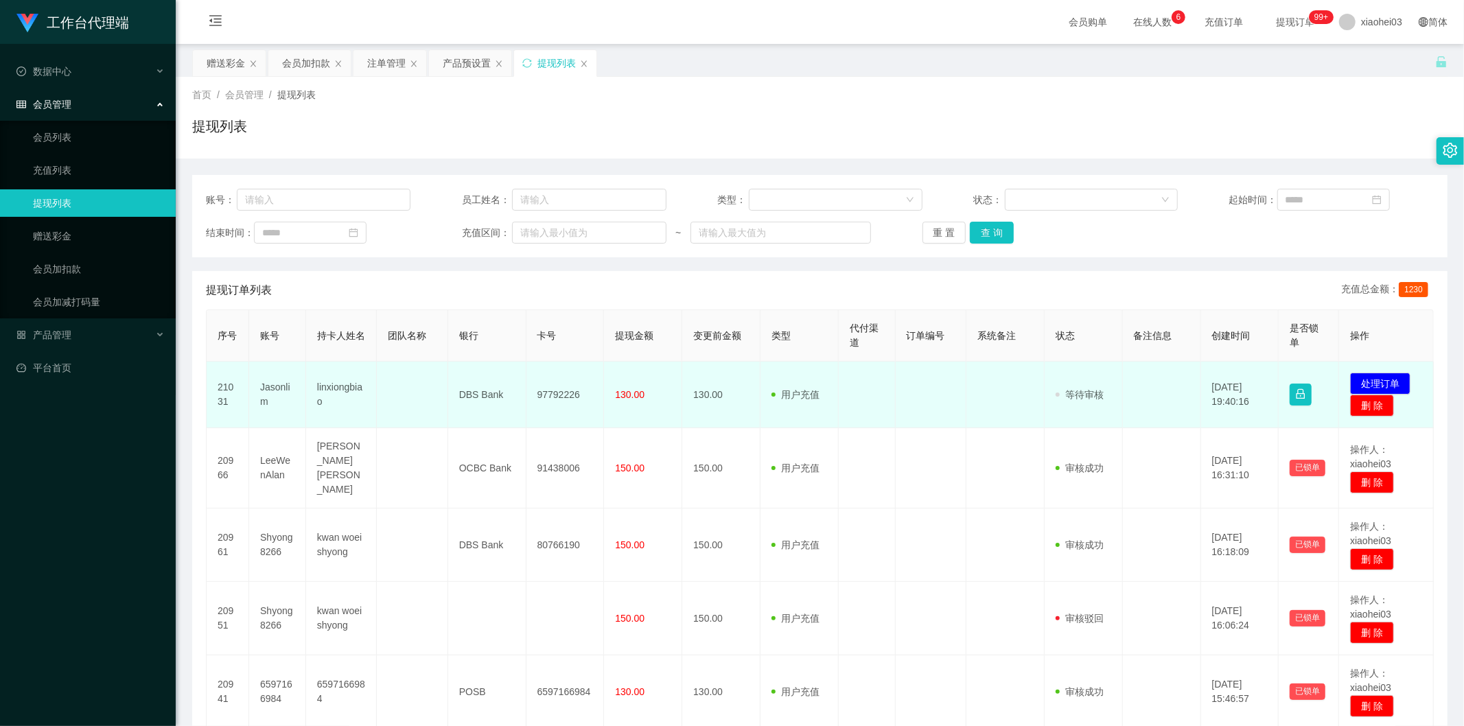
click at [880, 424] on td at bounding box center [867, 395] width 57 height 67
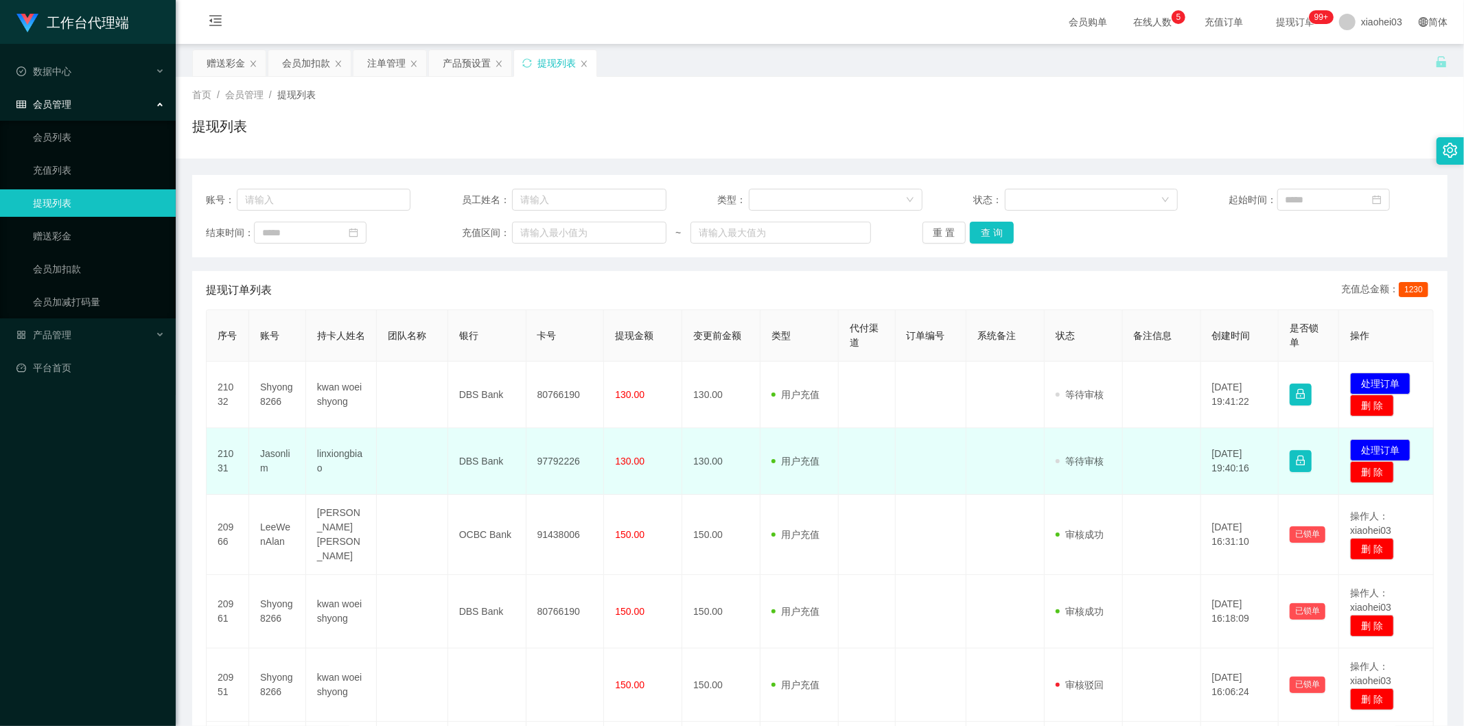
click at [755, 489] on td "130.00" at bounding box center [721, 461] width 78 height 67
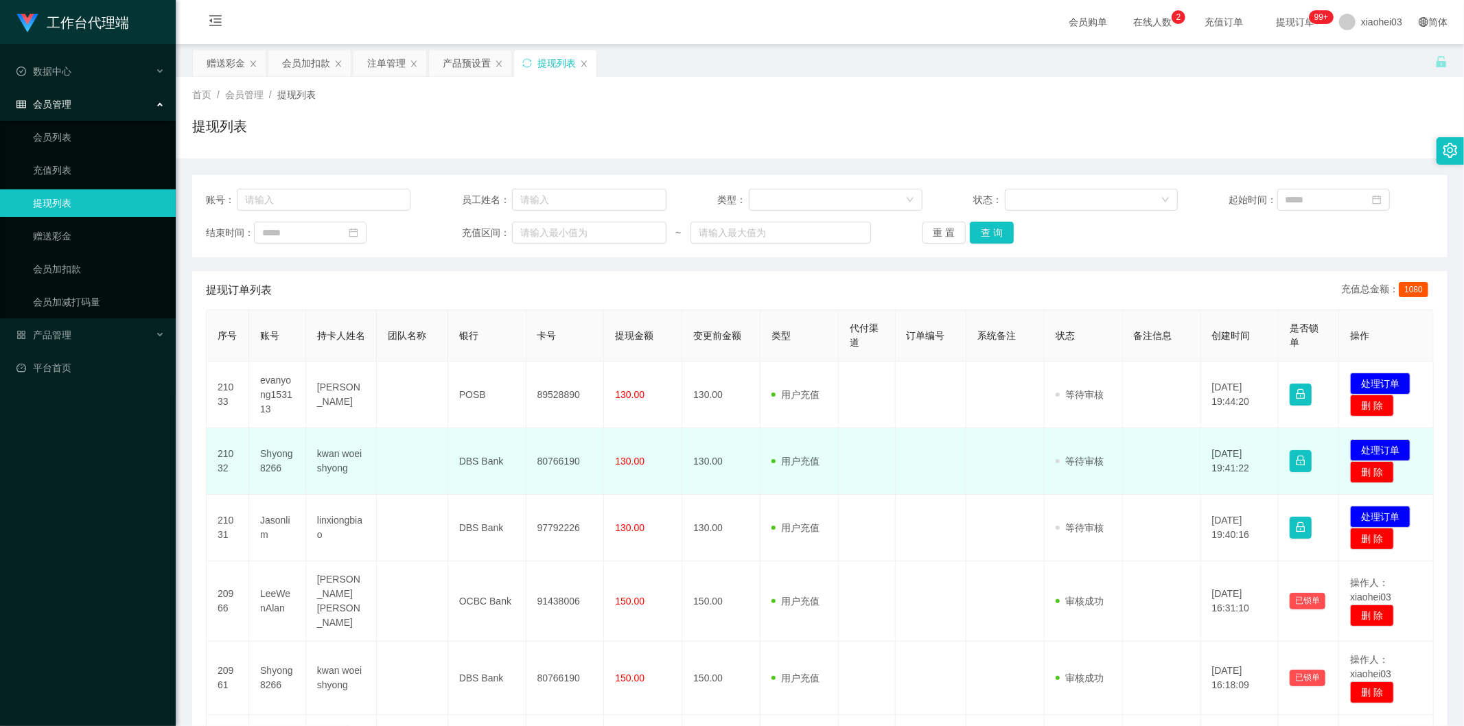
click at [839, 443] on td at bounding box center [867, 461] width 57 height 67
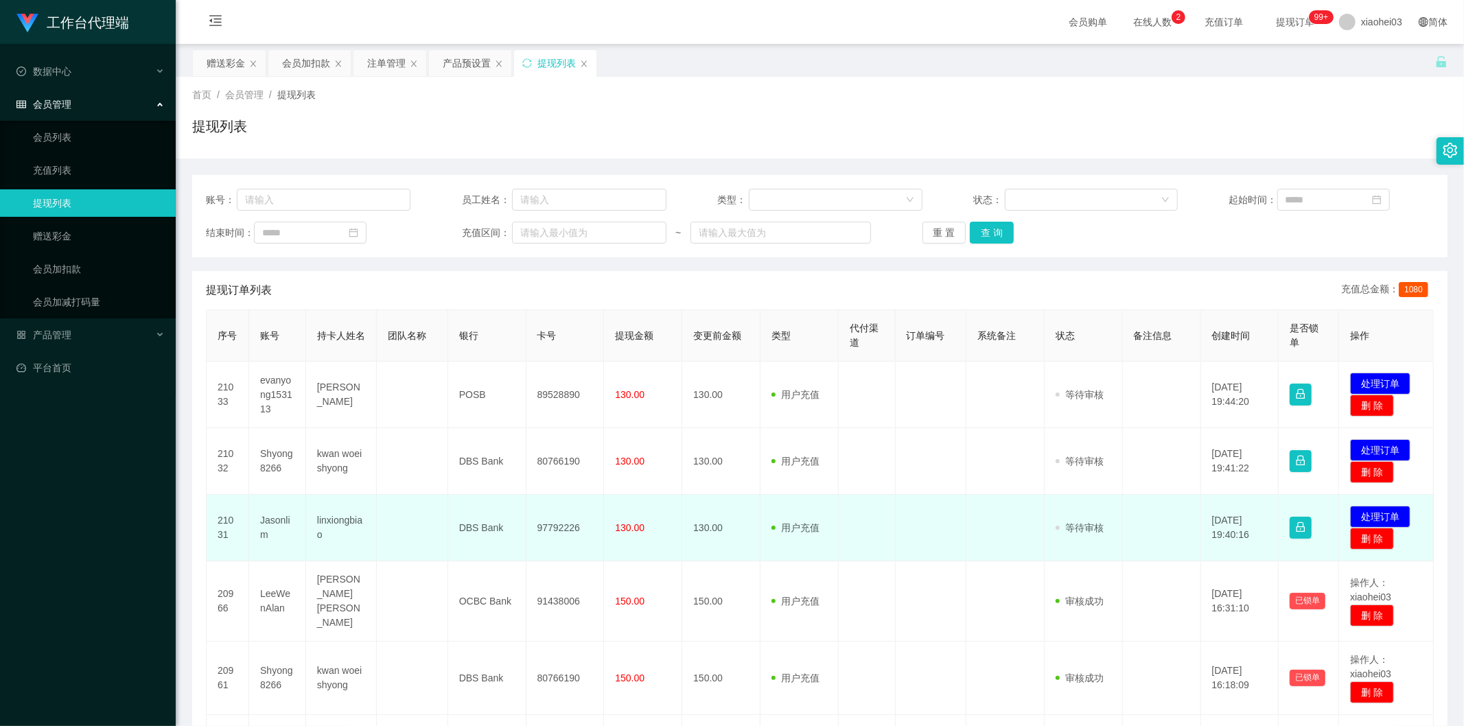
click at [566, 524] on td "97792226" at bounding box center [565, 528] width 78 height 67
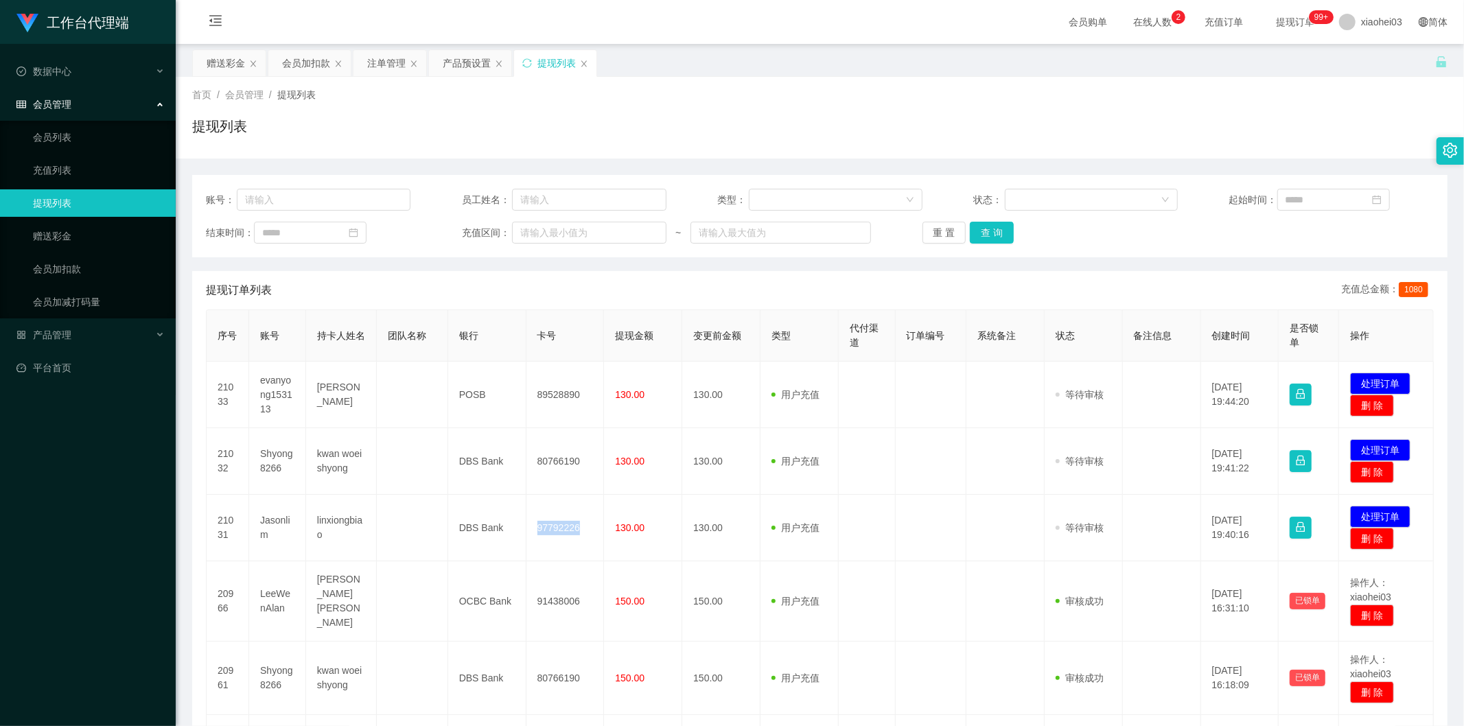
copy td "97792226"
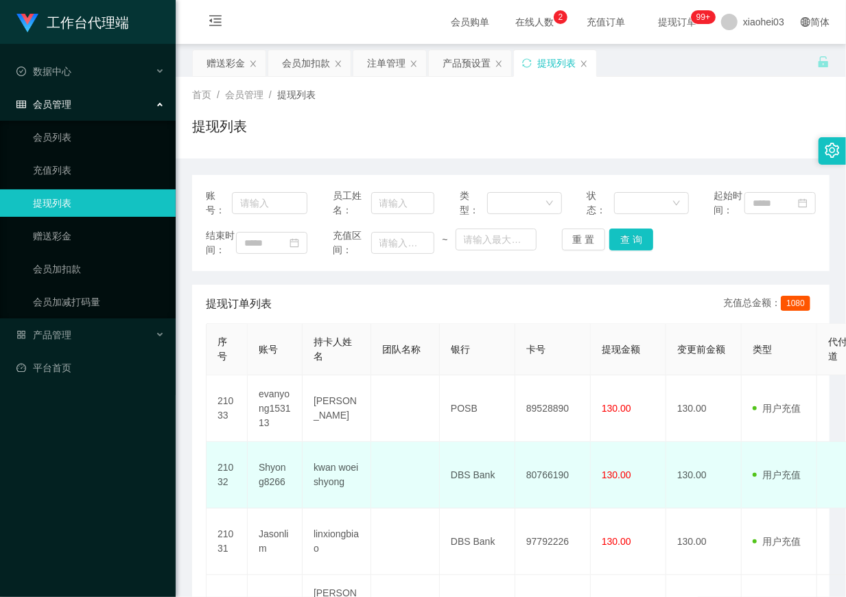
click at [539, 502] on td "80766190" at bounding box center [552, 475] width 75 height 67
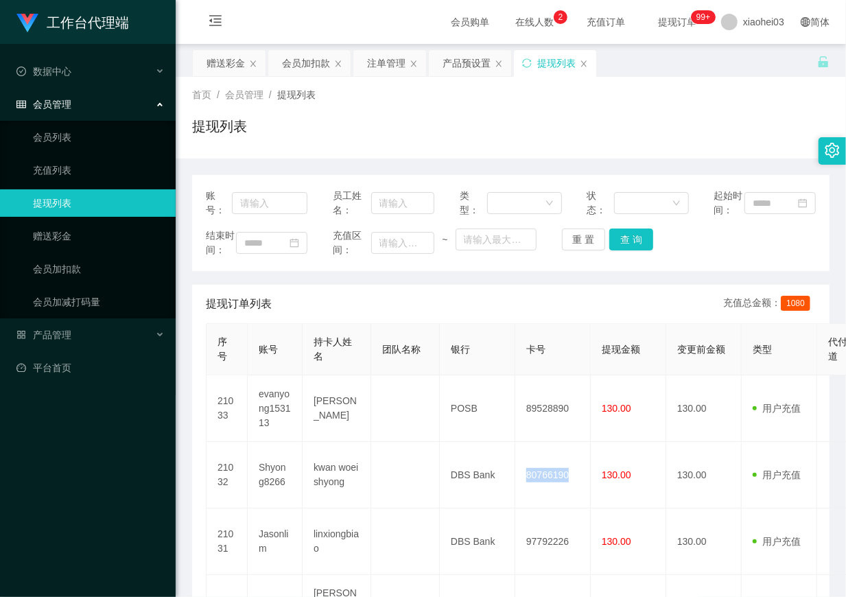
copy td "80766190"
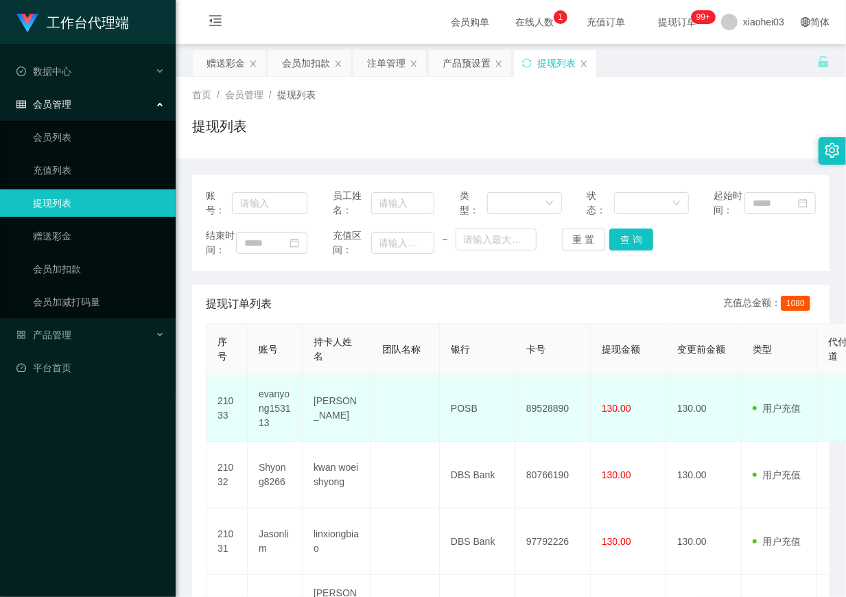
click at [557, 438] on td "89528890" at bounding box center [552, 408] width 75 height 67
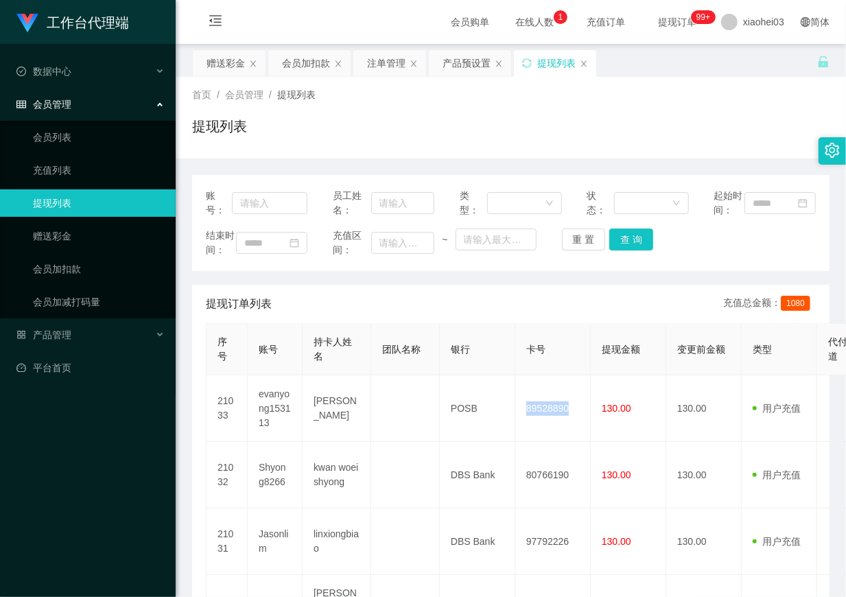
copy td "89528890"
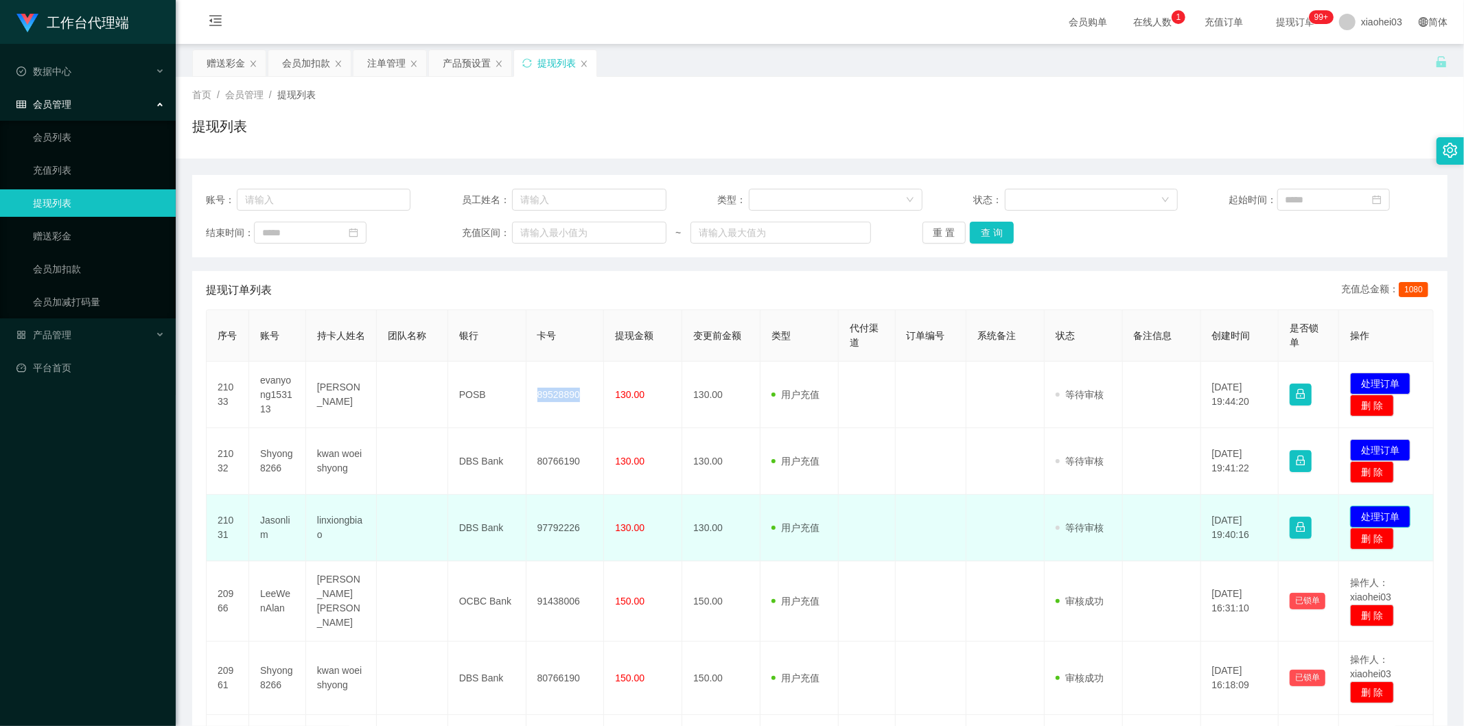
click at [1375, 509] on button "处理订单" at bounding box center [1380, 517] width 60 height 22
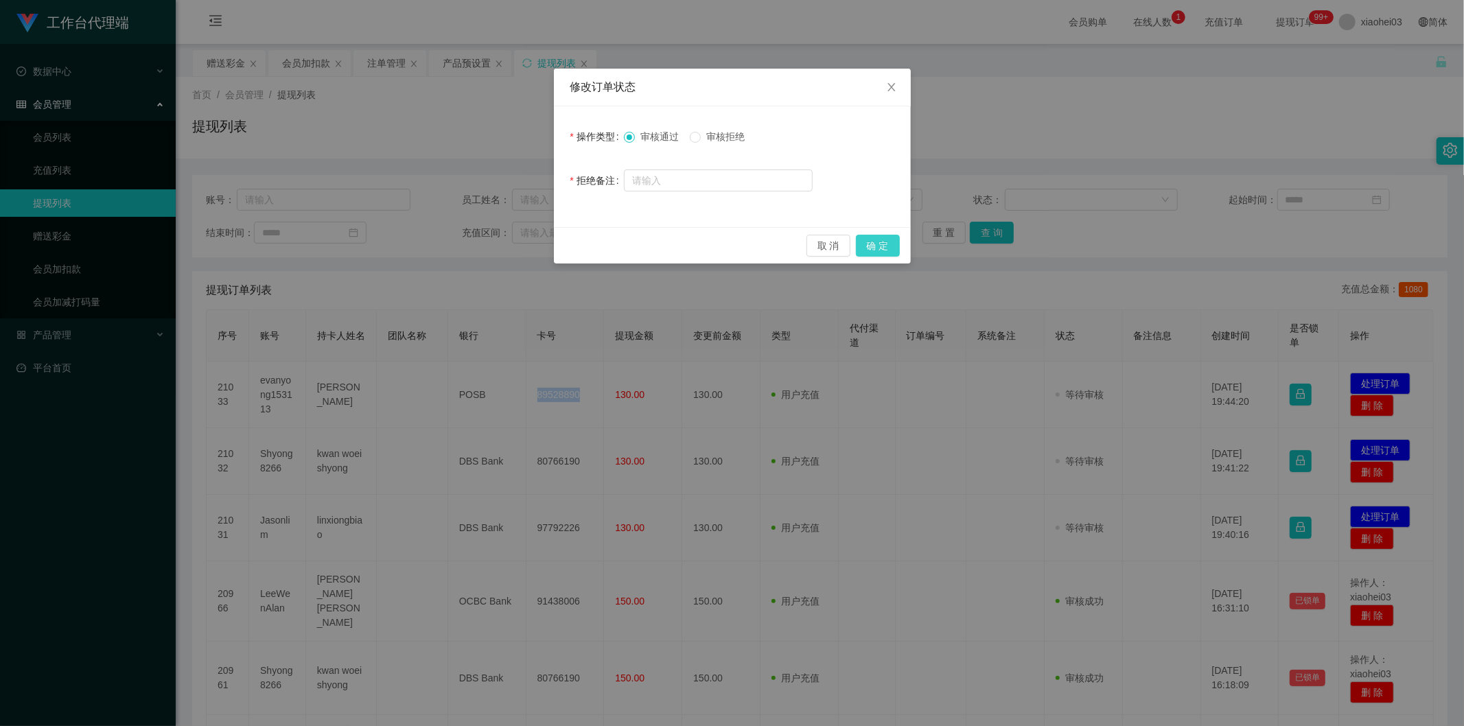
click at [869, 246] on button "确 定" at bounding box center [878, 246] width 44 height 22
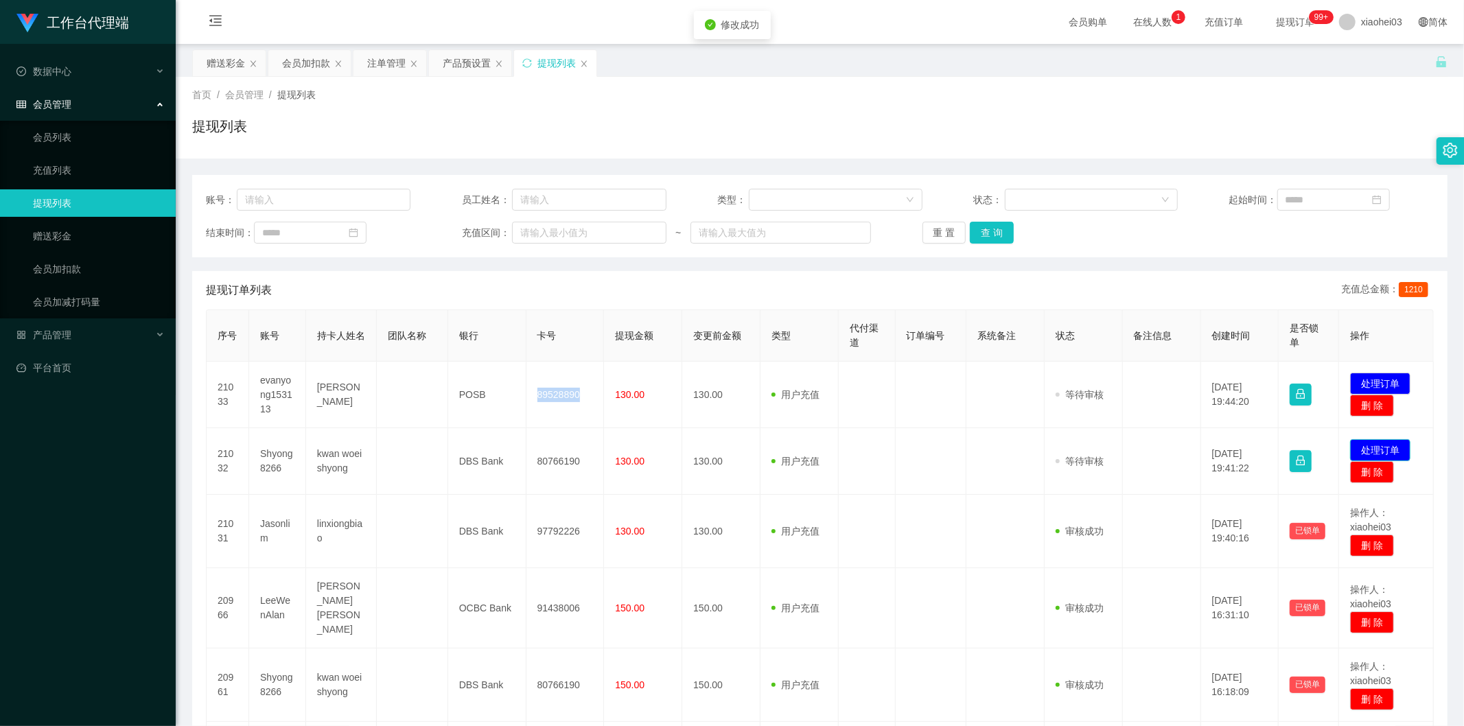
drag, startPoint x: 1385, startPoint y: 447, endPoint x: 1377, endPoint y: 444, distance: 8.0
click at [1384, 447] on button "处理订单" at bounding box center [1380, 450] width 60 height 22
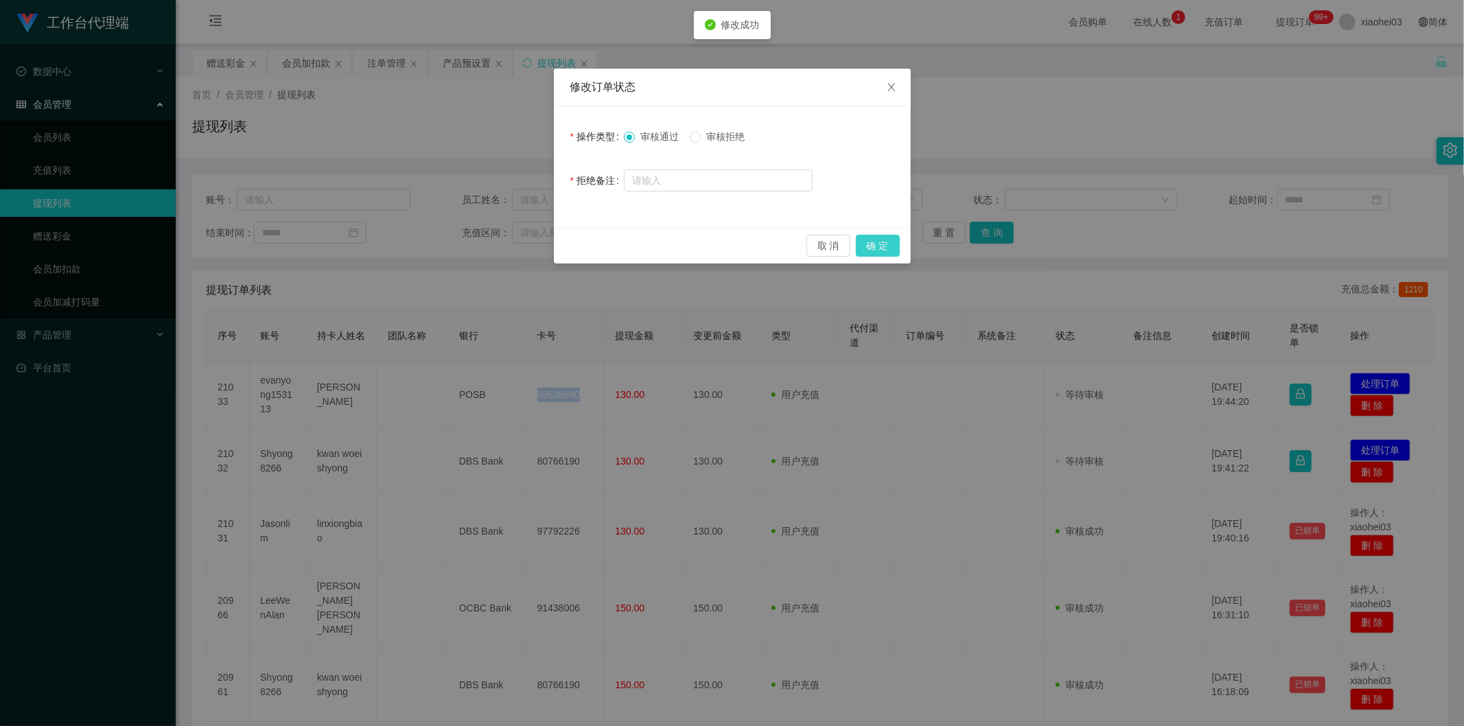
click at [892, 237] on button "确 定" at bounding box center [878, 246] width 44 height 22
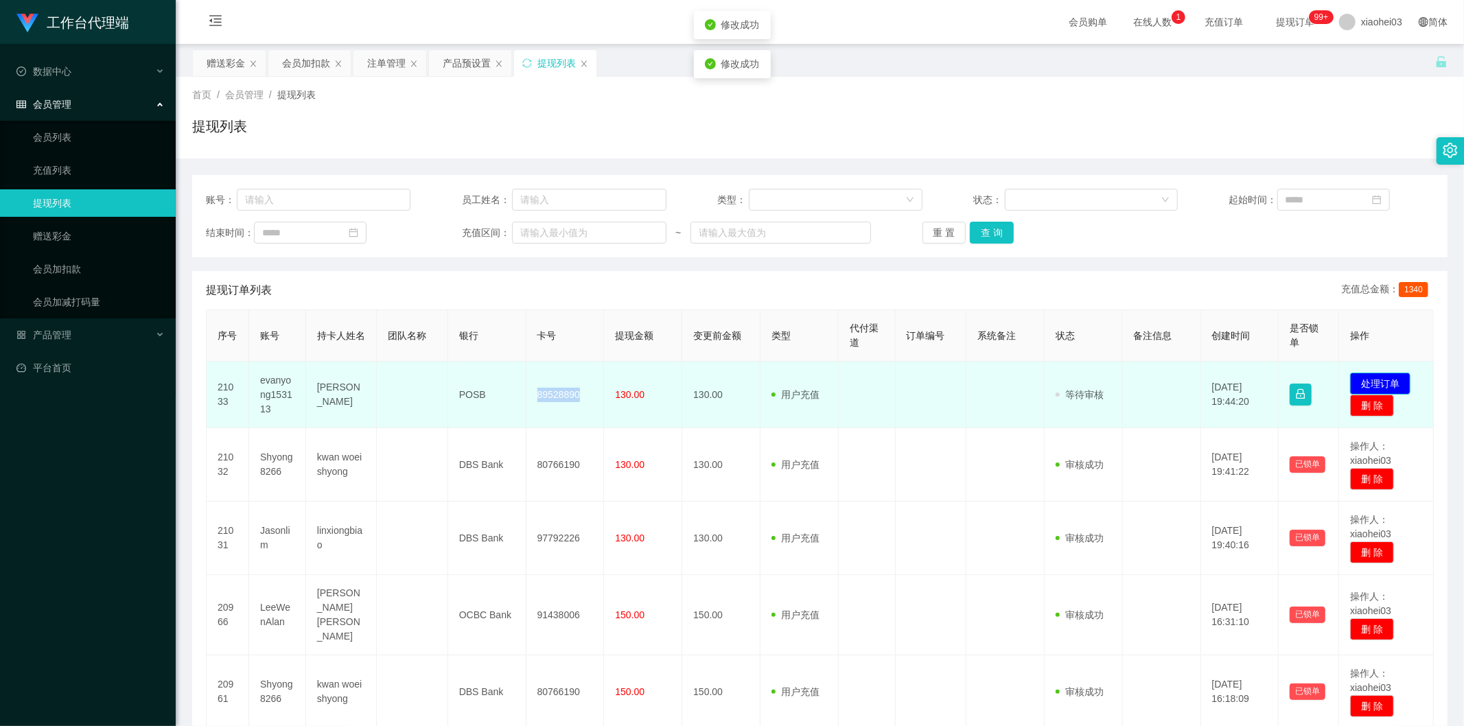
click at [1377, 379] on button "处理订单" at bounding box center [1380, 384] width 60 height 22
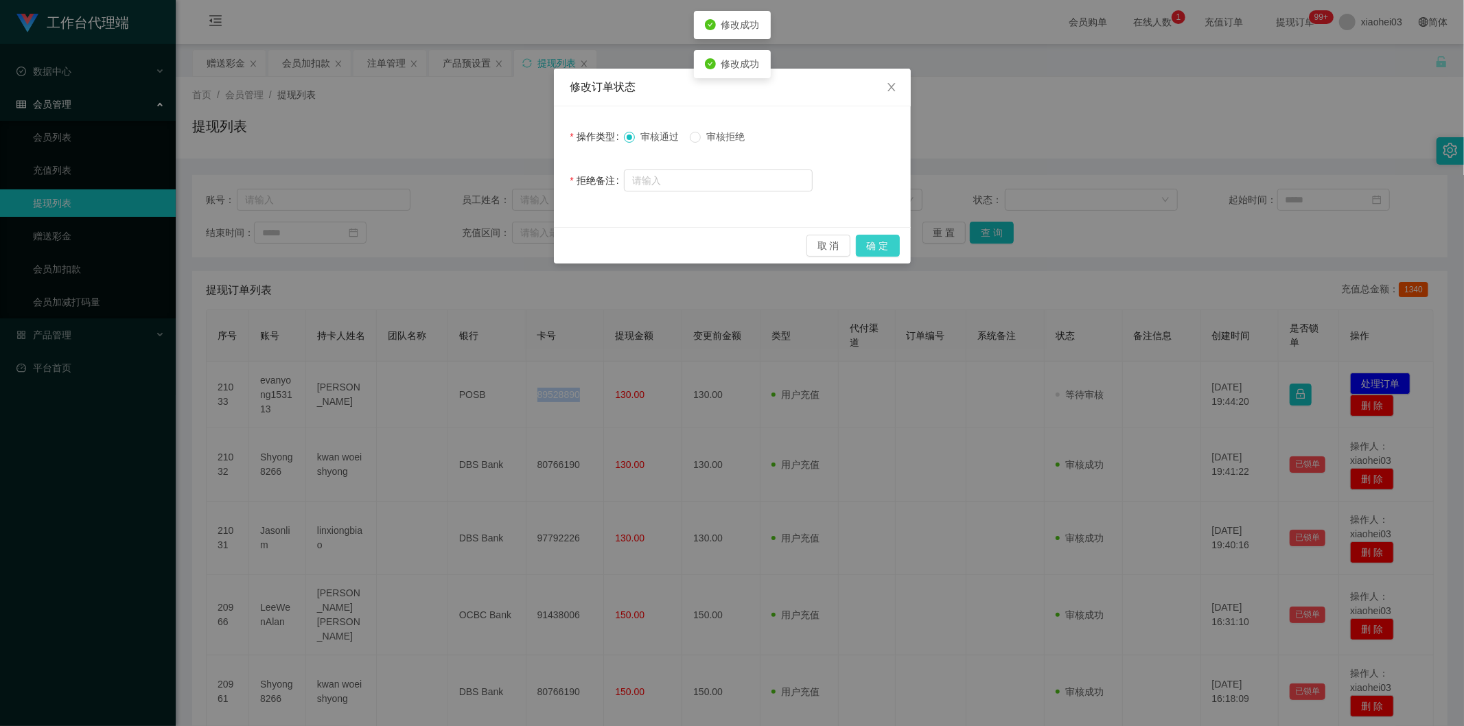
click at [889, 242] on button "确 定" at bounding box center [878, 246] width 44 height 22
